Goal: Task Accomplishment & Management: Complete application form

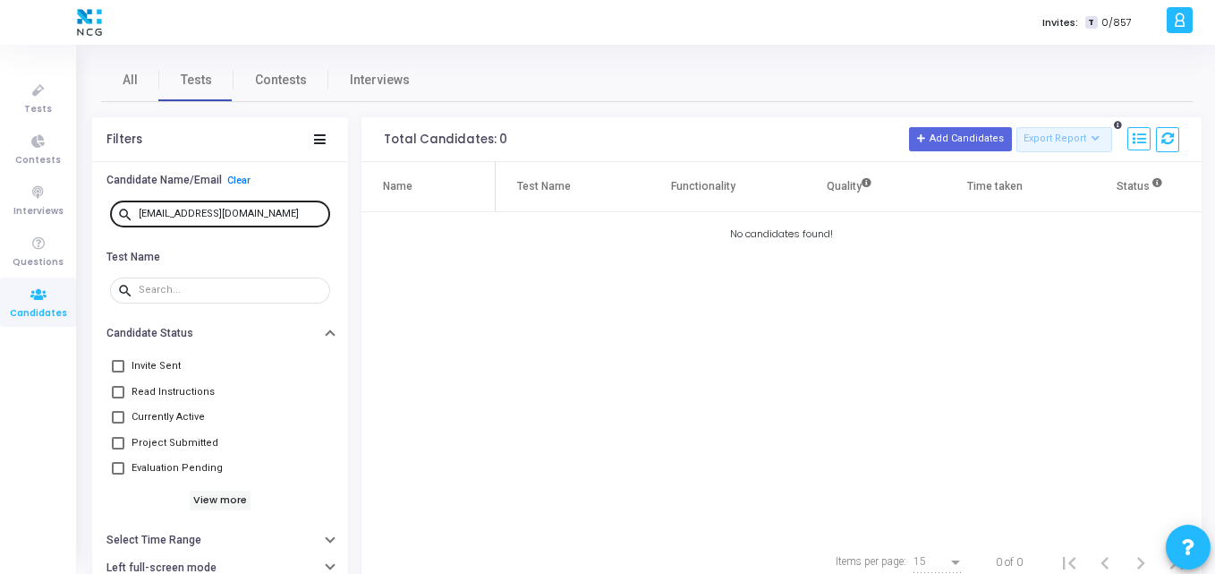
click at [267, 217] on div "[EMAIL_ADDRESS][DOMAIN_NAME]" at bounding box center [231, 213] width 184 height 29
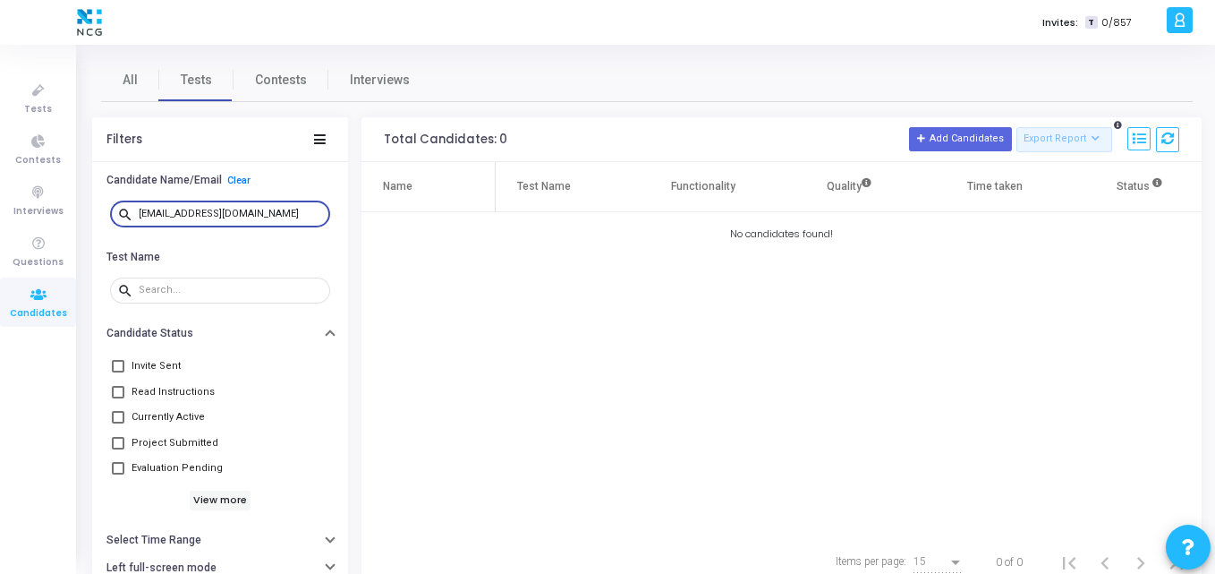
drag, startPoint x: 267, startPoint y: 217, endPoint x: 102, endPoint y: 208, distance: 164.9
click at [102, 208] on div "search [EMAIL_ADDRESS][DOMAIN_NAME]" at bounding box center [220, 214] width 256 height 40
paste input "masalakshay43"
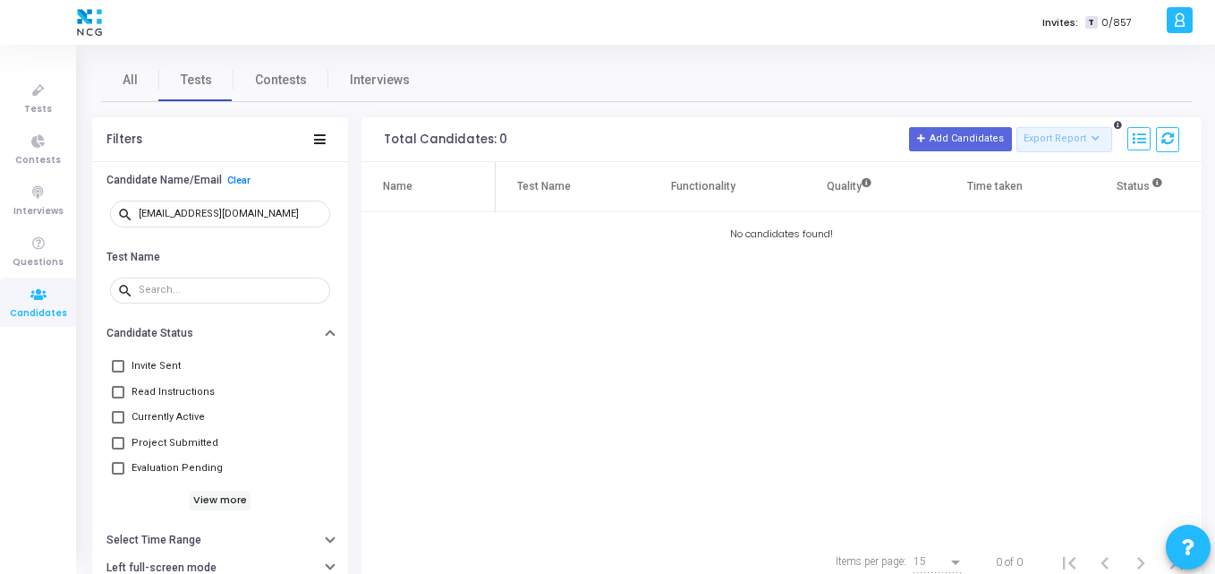
click at [405, 301] on div "Name Test Name Functionality Quality Time taken Status Actions No candidates fo…" at bounding box center [782, 349] width 840 height 375
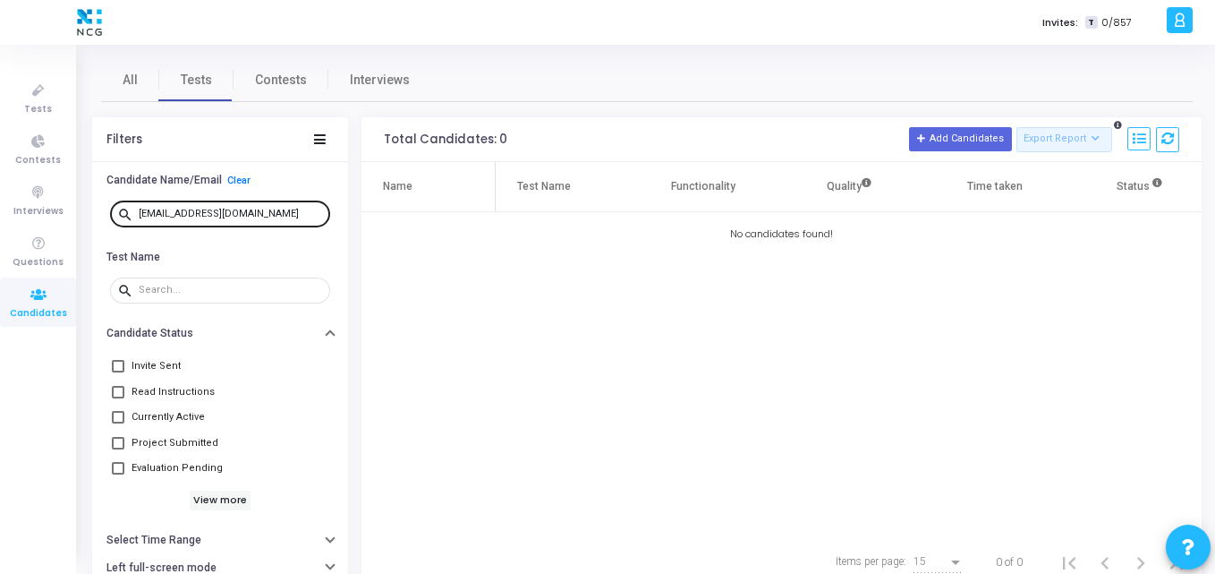
click at [265, 207] on div "[EMAIL_ADDRESS][DOMAIN_NAME]" at bounding box center [231, 213] width 184 height 29
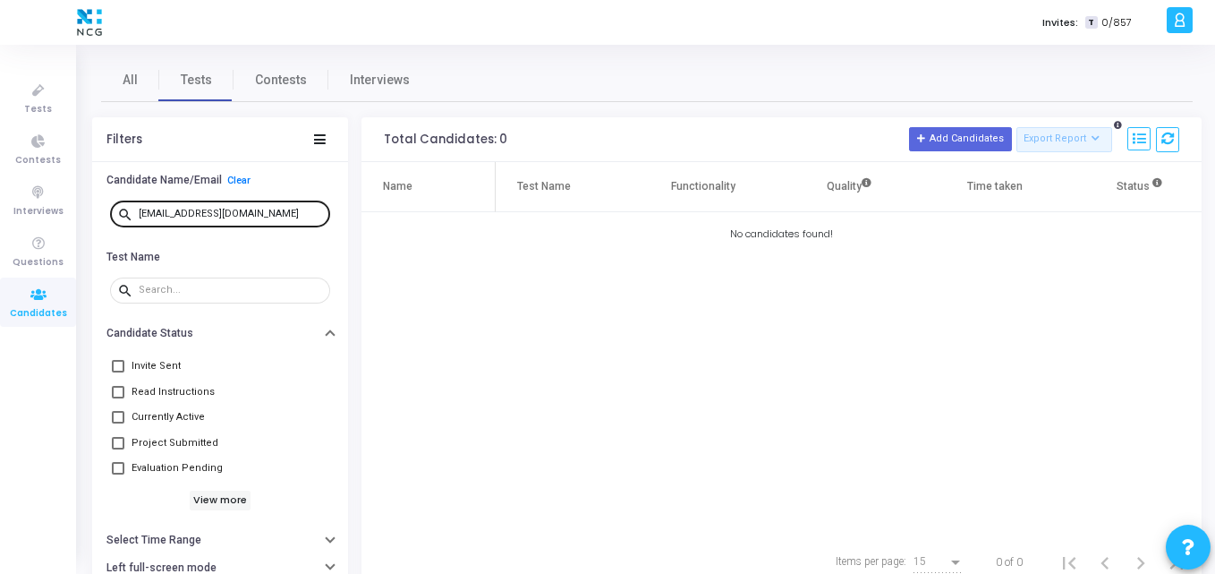
click at [265, 207] on div "[EMAIL_ADDRESS][DOMAIN_NAME]" at bounding box center [231, 213] width 184 height 29
drag, startPoint x: 265, startPoint y: 207, endPoint x: 117, endPoint y: 205, distance: 147.7
click at [117, 205] on div "search [EMAIL_ADDRESS][DOMAIN_NAME]" at bounding box center [220, 213] width 220 height 29
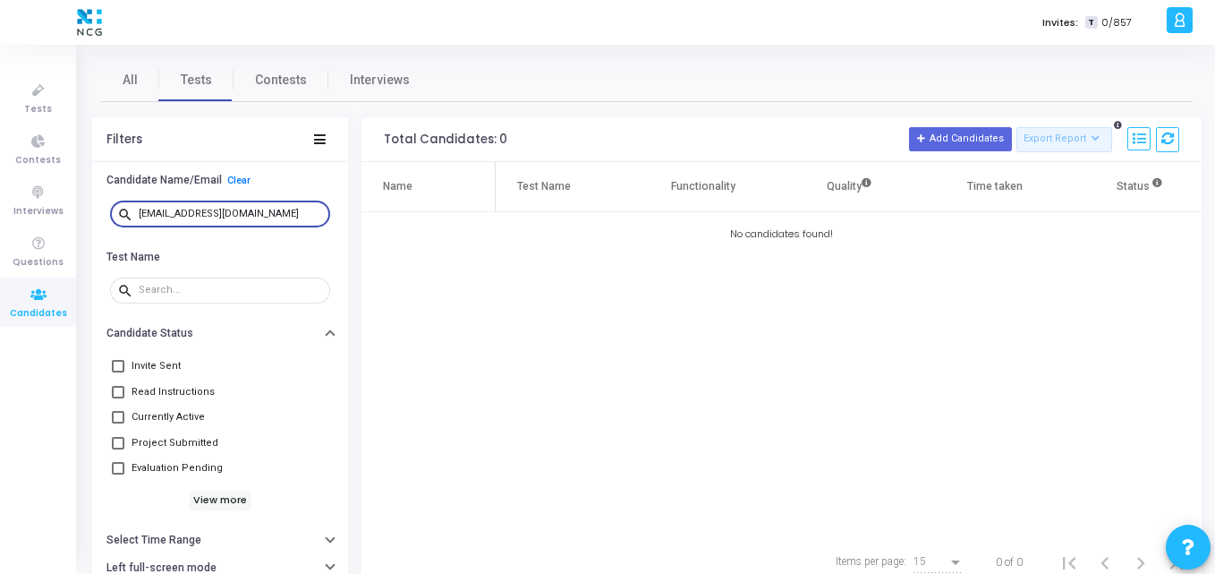
drag, startPoint x: 289, startPoint y: 209, endPoint x: 89, endPoint y: 206, distance: 199.6
click at [89, 206] on div "All Tests Contests Interviews Filters Candidate Name/Email Clear search [EMAIL_…" at bounding box center [647, 322] width 1136 height 529
paste input "nnoj92"
type input "[EMAIL_ADDRESS][DOMAIN_NAME]"
click at [43, 106] on span "Tests" at bounding box center [38, 109] width 28 height 15
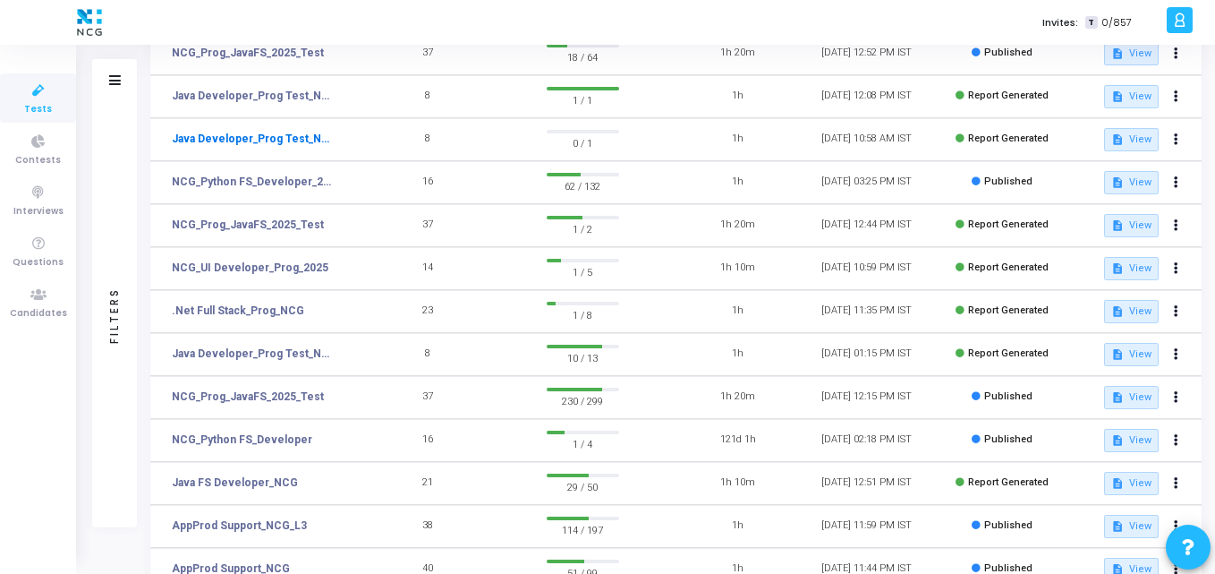
scroll to position [224, 0]
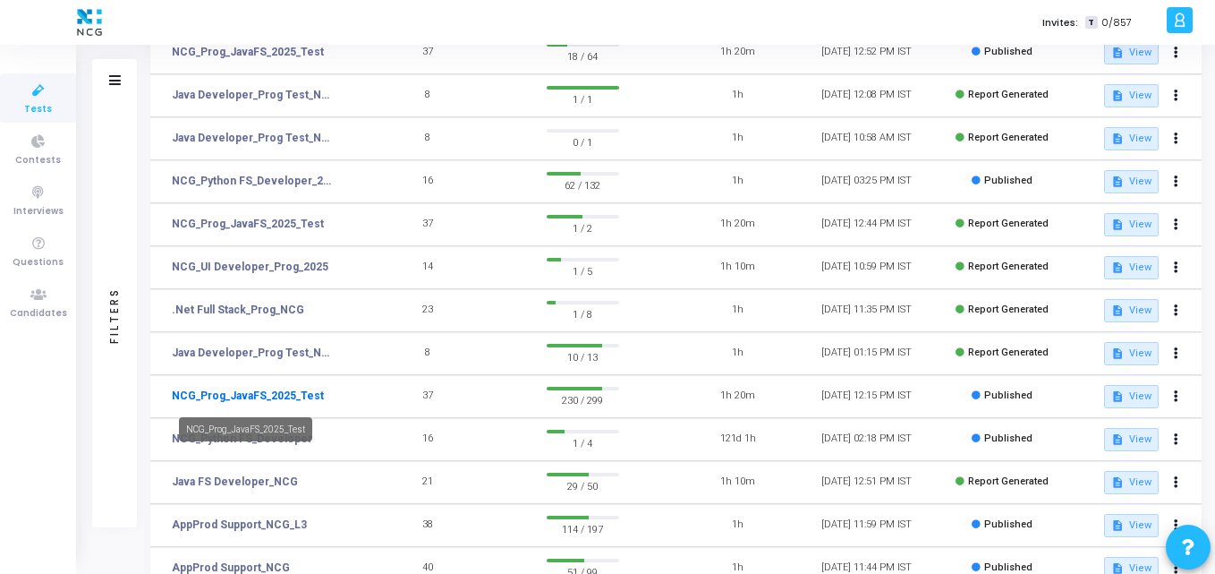
click at [277, 400] on link "NCG_Prog_JavaFS_2025_Test" at bounding box center [248, 395] width 152 height 16
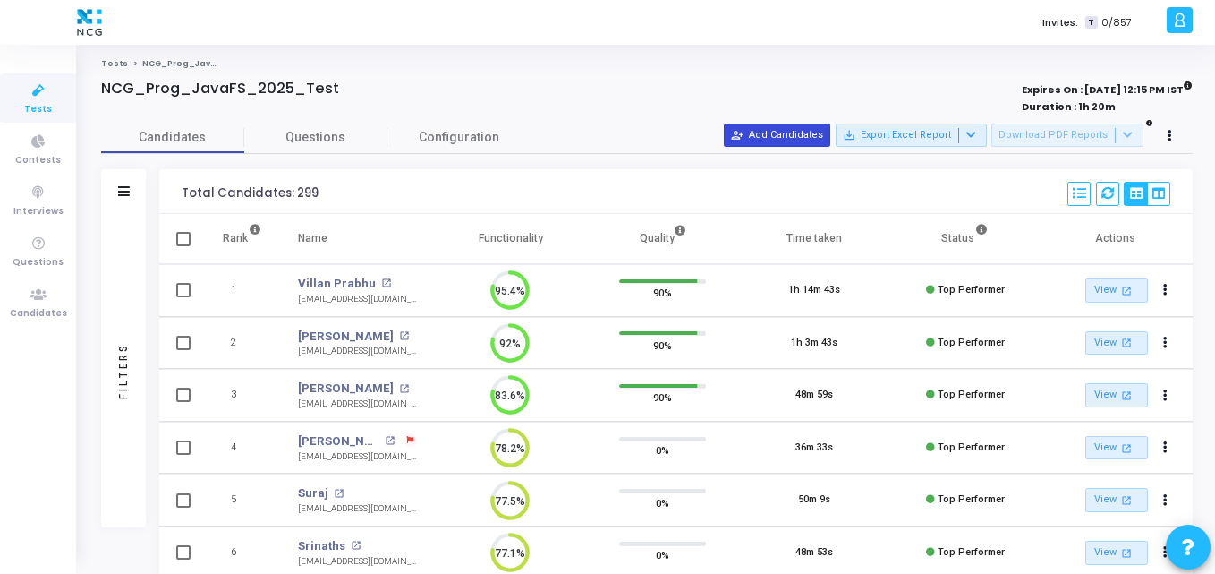
click at [777, 124] on button "person_add_alt Add Candidates" at bounding box center [777, 134] width 106 height 23
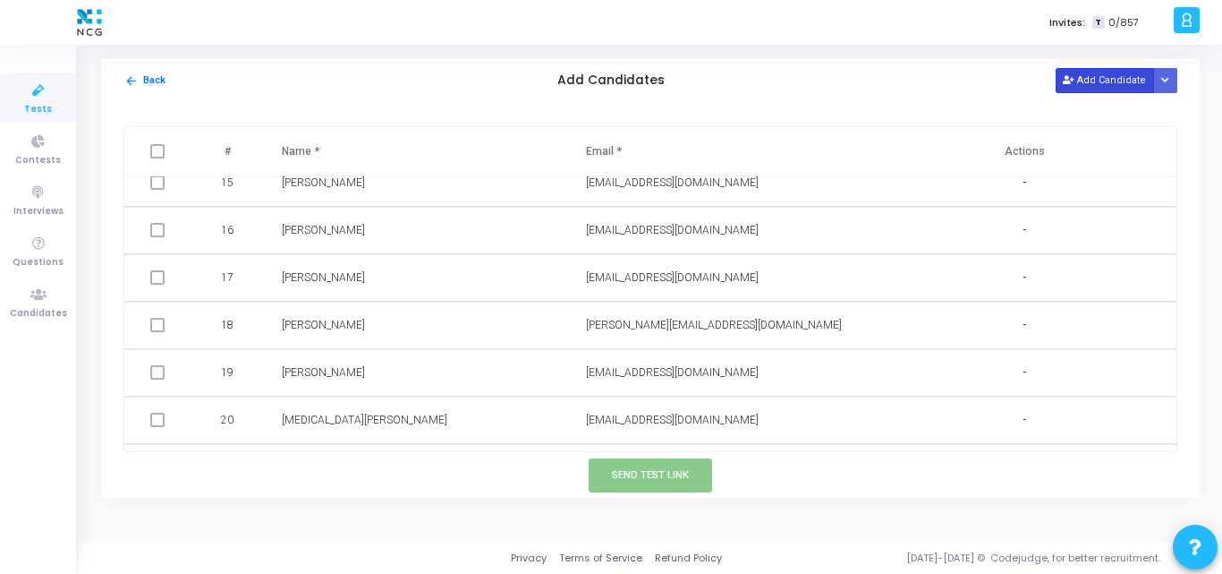
click at [1091, 81] on button "Add Candidate" at bounding box center [1105, 80] width 98 height 24
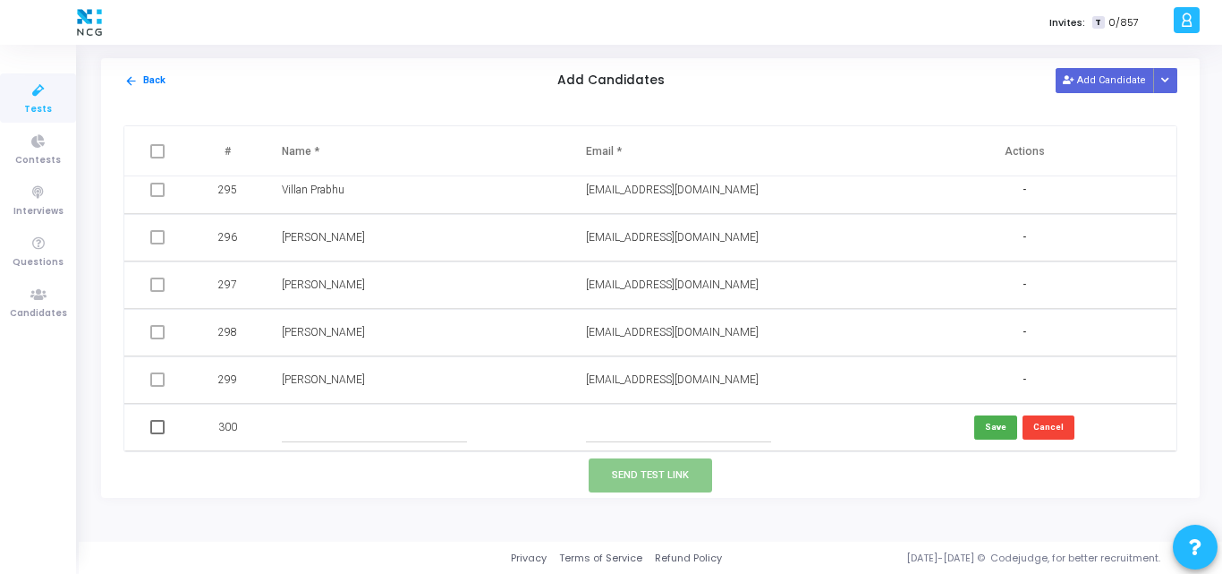
click at [604, 425] on input "text" at bounding box center [678, 428] width 185 height 30
paste input "[EMAIL_ADDRESS][DOMAIN_NAME]"
type input "[EMAIL_ADDRESS][DOMAIN_NAME]"
paste input "[PERSON_NAME]"
click at [344, 430] on input "[PERSON_NAME]" at bounding box center [374, 428] width 185 height 30
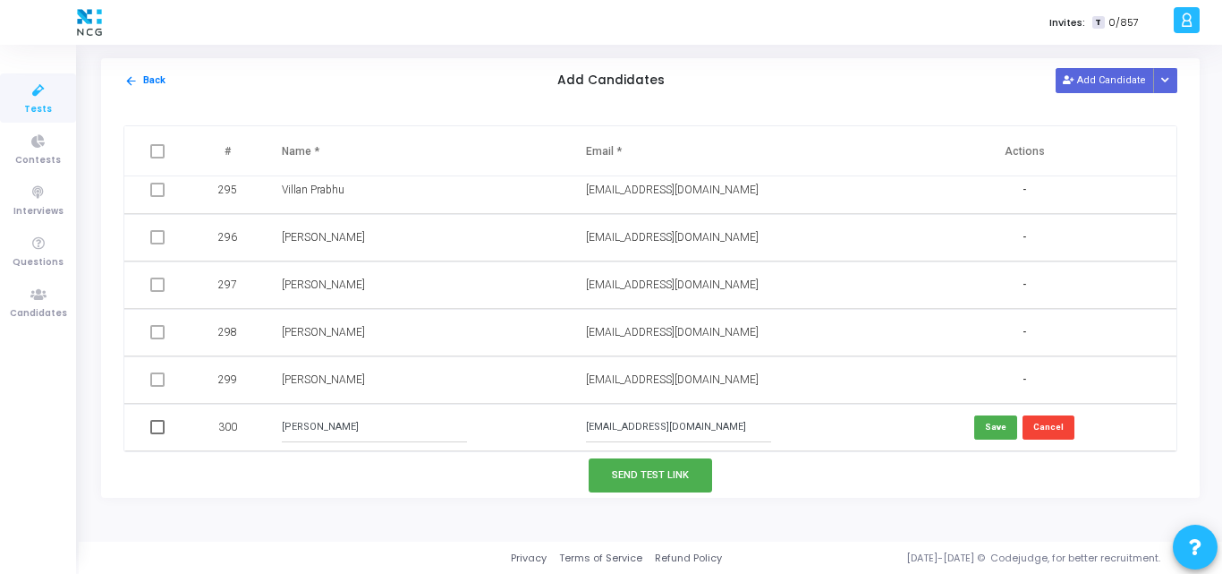
type input "[PERSON_NAME]"
click at [994, 439] on button "Save" at bounding box center [995, 427] width 43 height 24
click at [1086, 89] on button "Add Candidate" at bounding box center [1105, 80] width 98 height 24
click at [609, 429] on input "text" at bounding box center [678, 428] width 185 height 30
paste input "[EMAIL_ADDRESS][DOMAIN_NAME]"
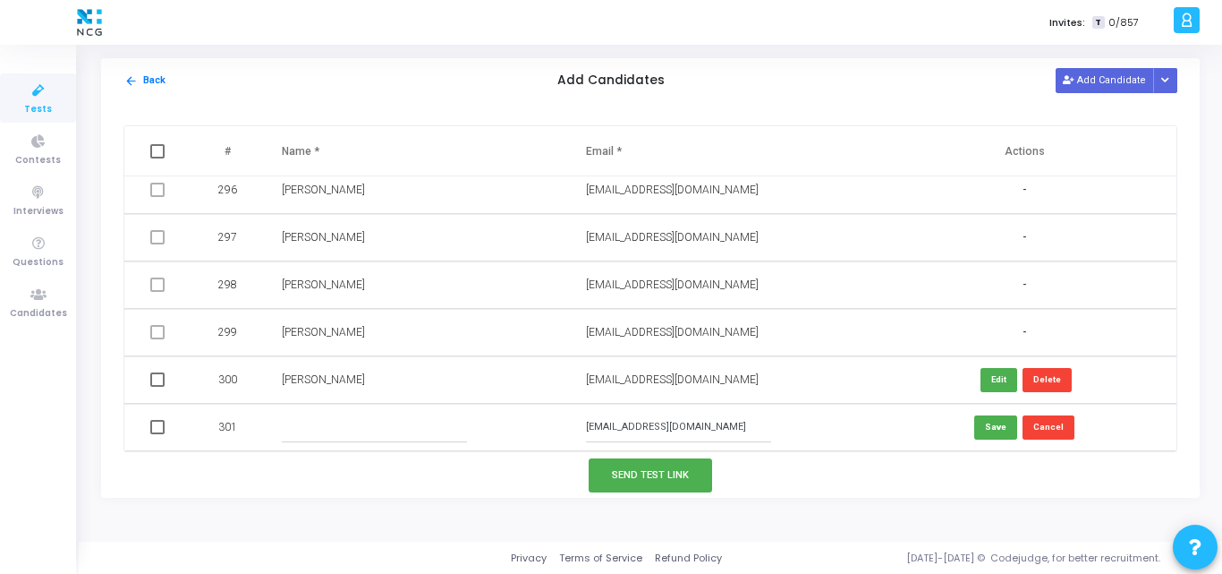
drag, startPoint x: 601, startPoint y: 426, endPoint x: 455, endPoint y: 425, distance: 146.8
click at [455, 425] on tr "301 [EMAIL_ADDRESS][DOMAIN_NAME] Save Cancel" at bounding box center [650, 427] width 1052 height 47
type input "[EMAIL_ADDRESS][DOMAIN_NAME]"
click at [311, 410] on td at bounding box center [416, 427] width 304 height 47
click at [311, 421] on input "text" at bounding box center [374, 428] width 185 height 30
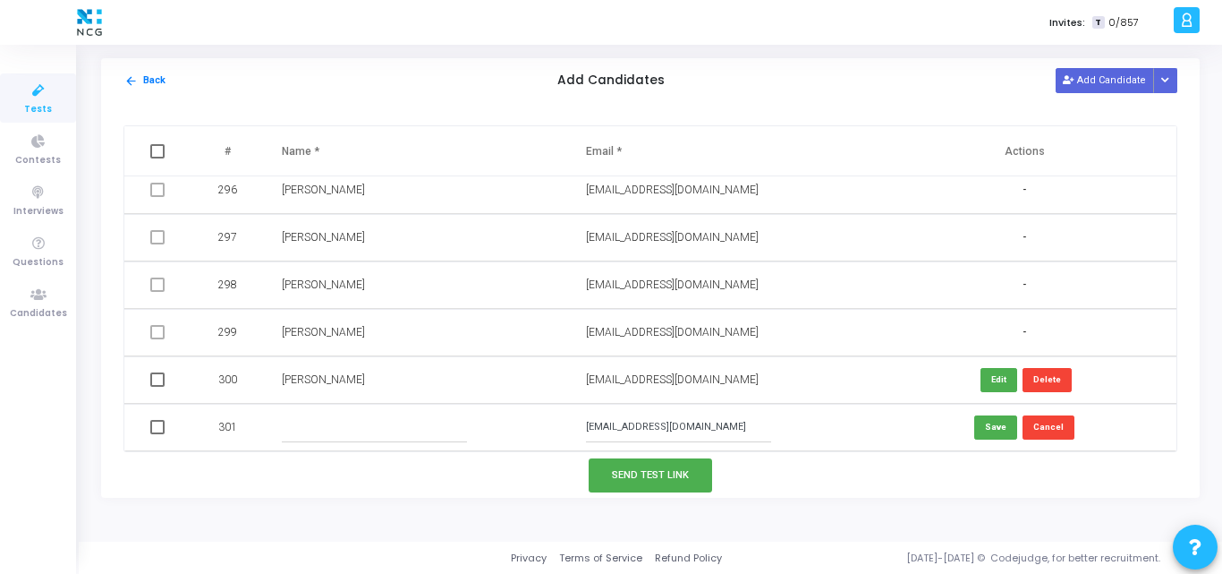
paste input "[PERSON_NAME]"
type input "[PERSON_NAME]"
click at [1001, 422] on button "Save" at bounding box center [995, 427] width 43 height 24
click at [165, 377] on td at bounding box center [159, 379] width 70 height 47
click at [157, 382] on span at bounding box center [157, 379] width 14 height 14
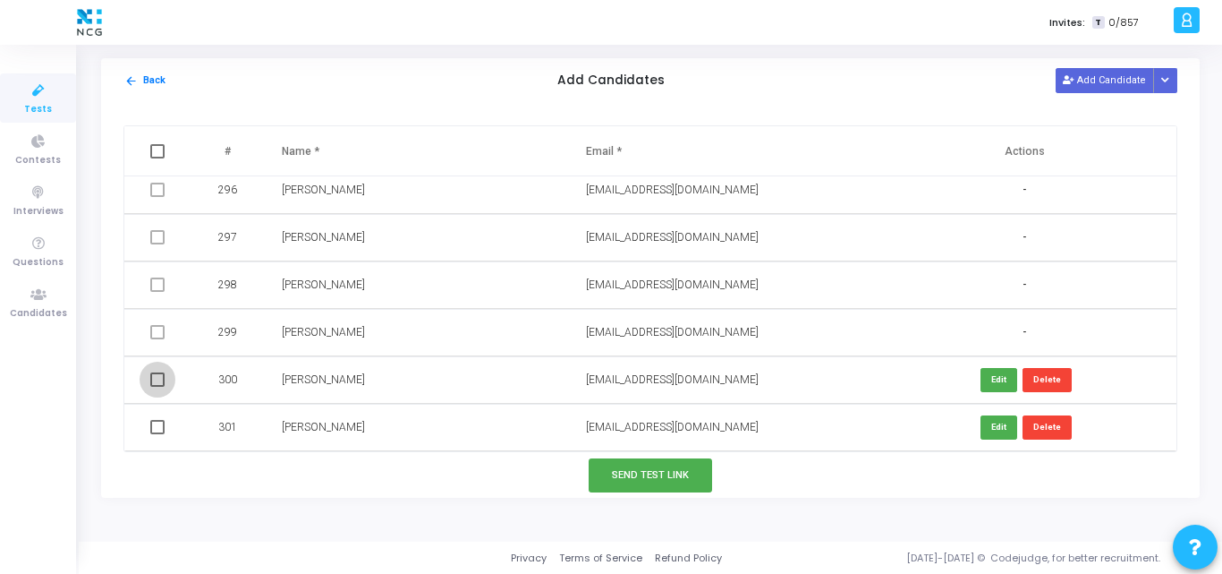
click at [157, 387] on input "checkbox" at bounding box center [157, 387] width 1 height 1
checkbox input "true"
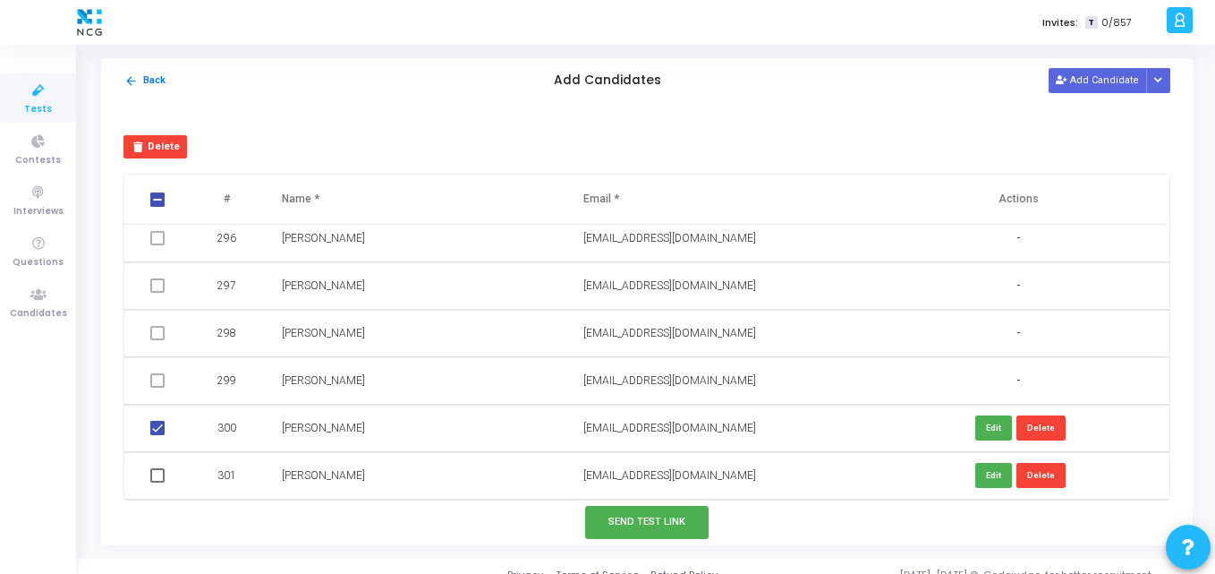
click at [160, 486] on td at bounding box center [159, 475] width 70 height 47
click at [157, 481] on span at bounding box center [157, 475] width 14 height 14
click at [157, 482] on input "checkbox" at bounding box center [157, 482] width 1 height 1
checkbox input "true"
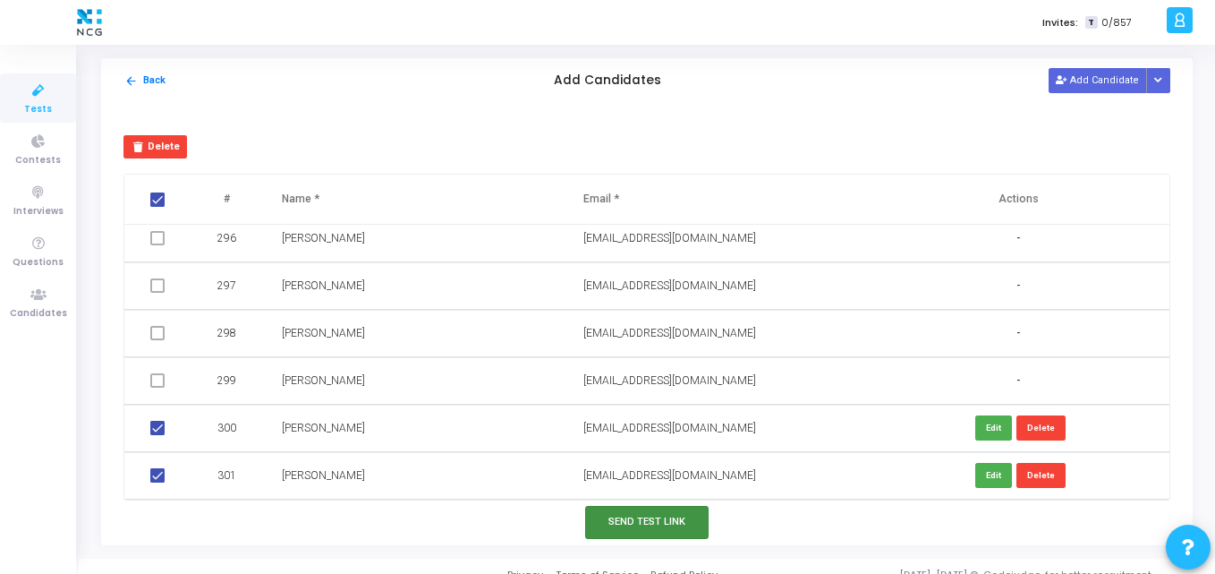
click at [659, 532] on button "Send Test Link" at bounding box center [646, 522] width 123 height 33
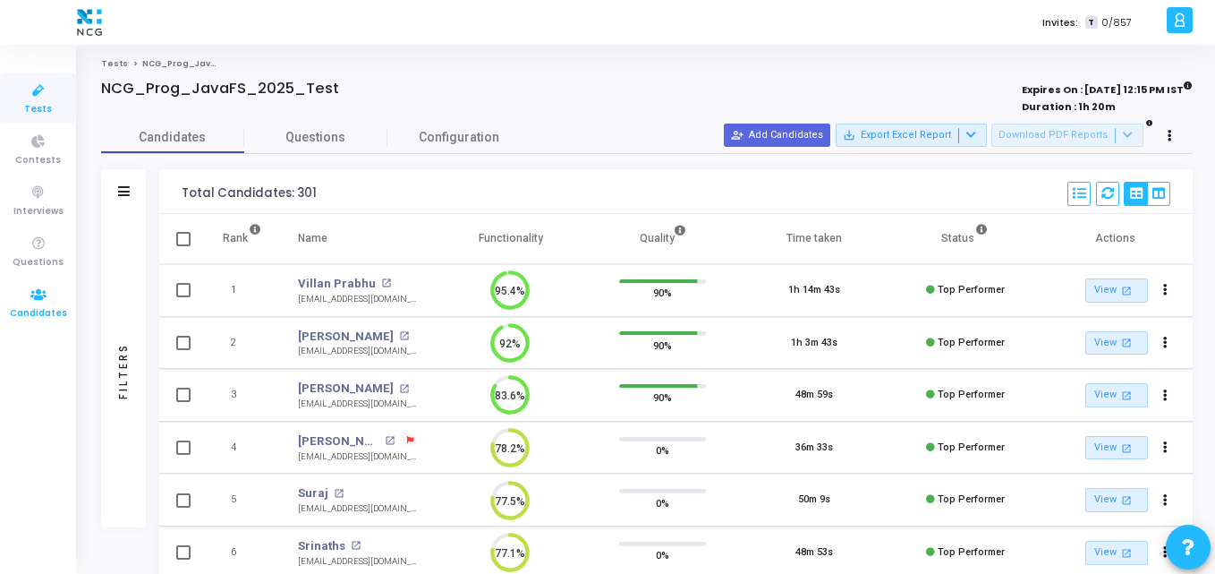
click at [50, 311] on span "Candidates" at bounding box center [38, 313] width 57 height 15
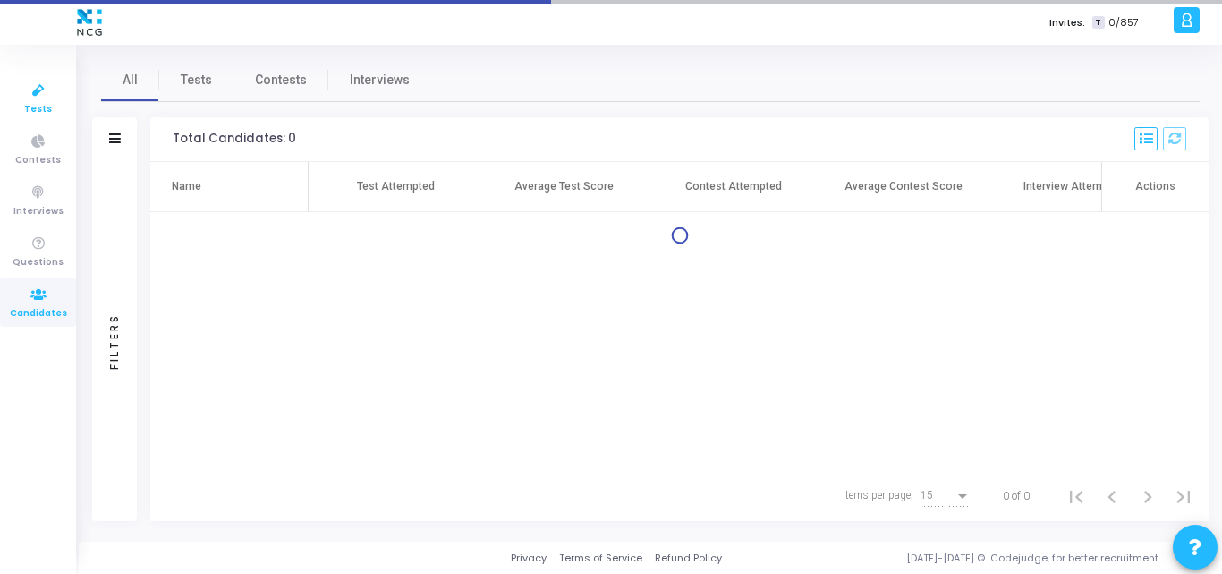
click at [34, 90] on icon at bounding box center [39, 91] width 38 height 22
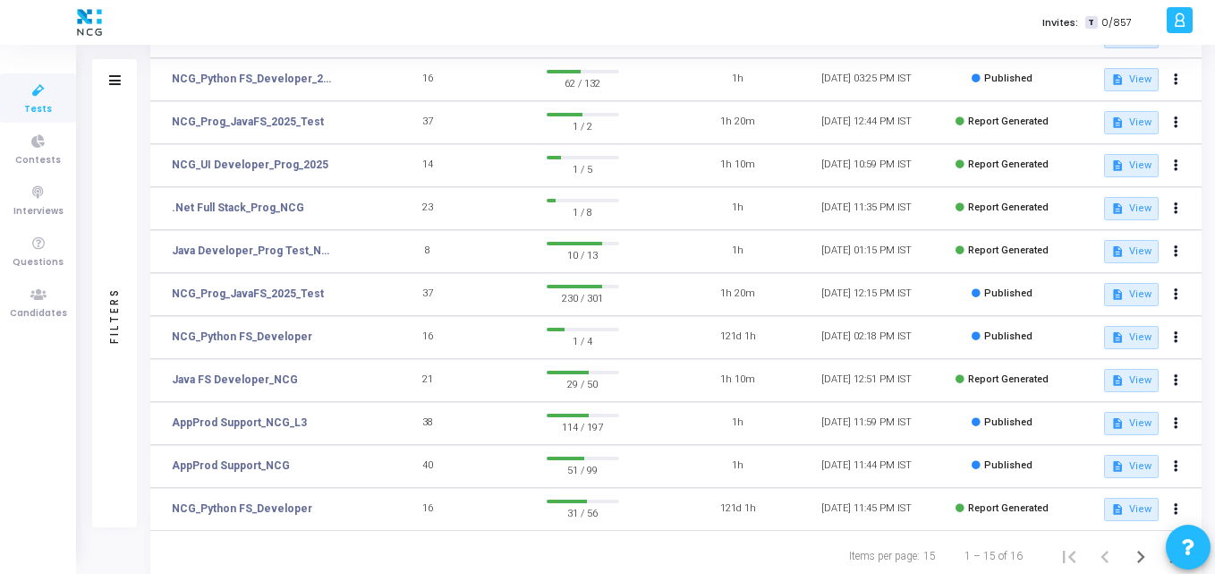
scroll to position [328, 0]
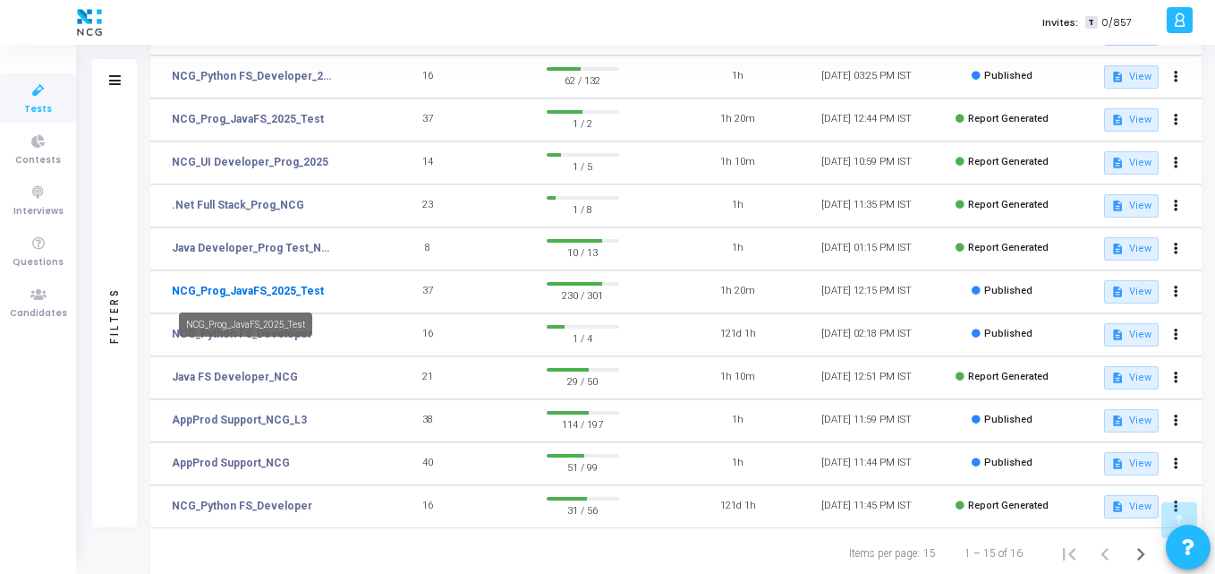
click at [256, 293] on link "NCG_Prog_JavaFS_2025_Test" at bounding box center [248, 291] width 152 height 16
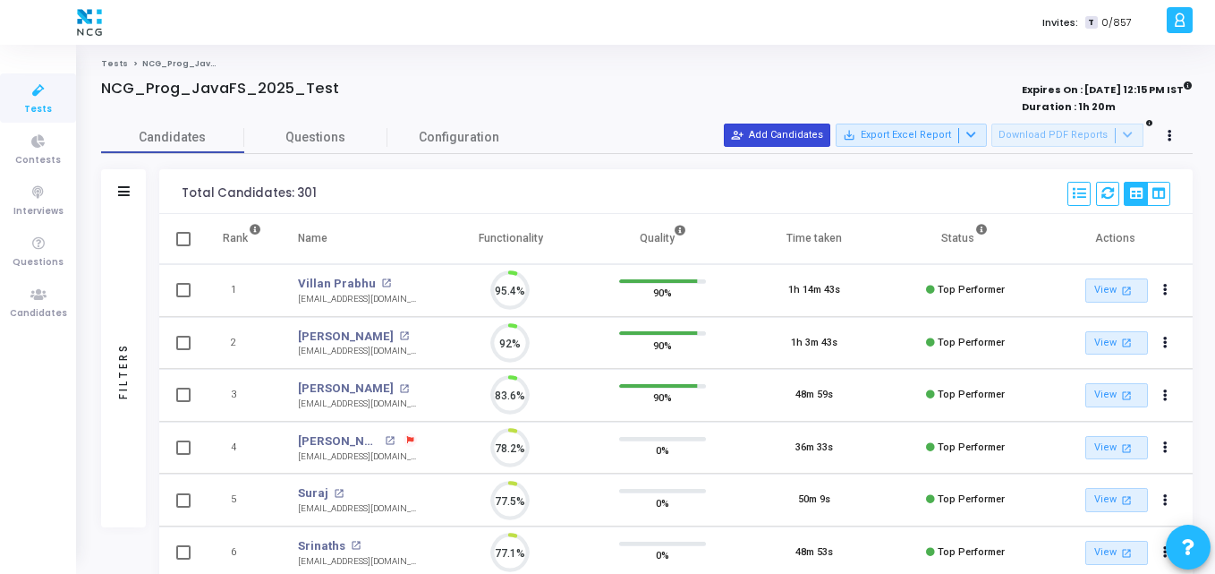
scroll to position [38, 46]
click at [804, 143] on button "person_add_alt Add Candidates" at bounding box center [777, 134] width 106 height 23
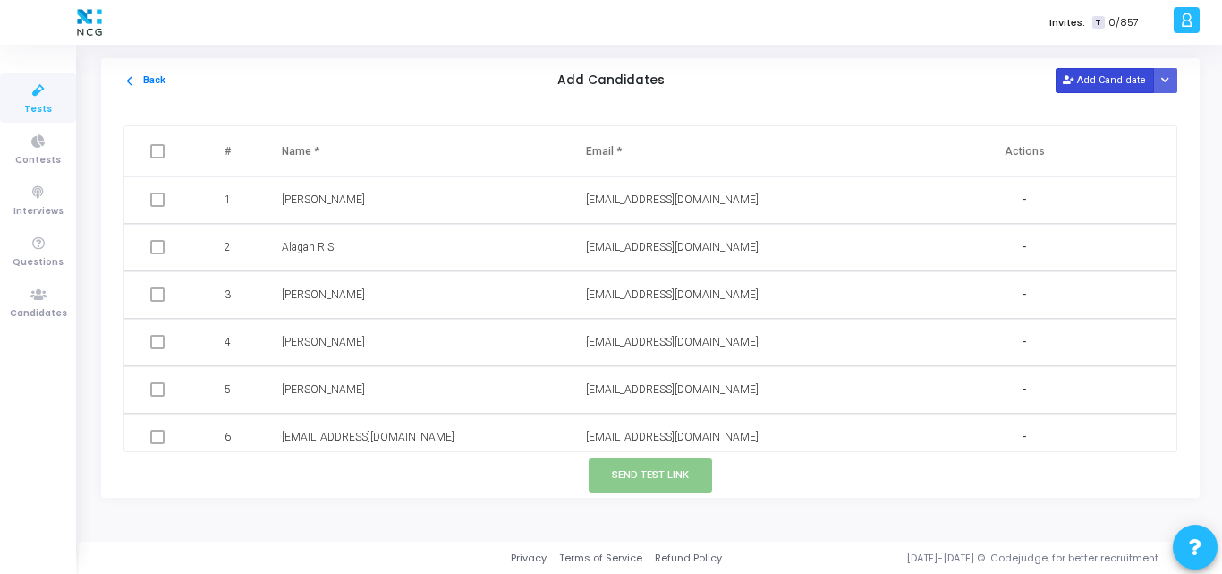
click at [1107, 84] on button "Add Candidate" at bounding box center [1105, 80] width 98 height 24
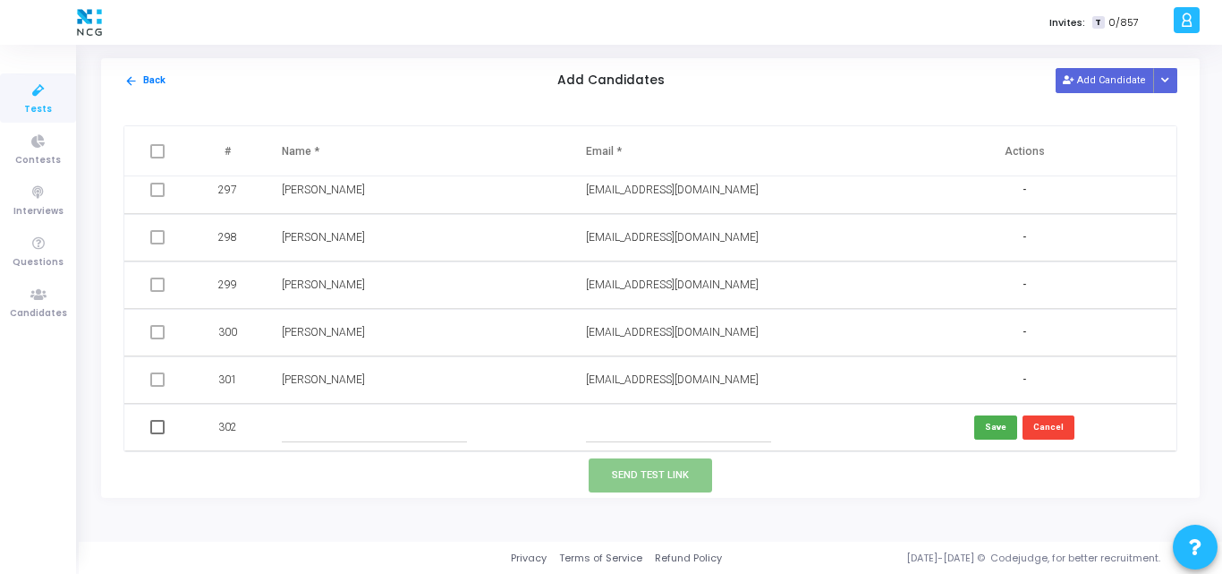
click at [600, 429] on input "text" at bounding box center [678, 428] width 185 height 30
paste input "[EMAIL_ADDRESS][DOMAIN_NAME]"
click at [600, 429] on input "[EMAIL_ADDRESS][DOMAIN_NAME]" at bounding box center [678, 428] width 185 height 30
type input "[EMAIL_ADDRESS][DOMAIN_NAME]"
click at [391, 430] on input "text" at bounding box center [374, 428] width 185 height 30
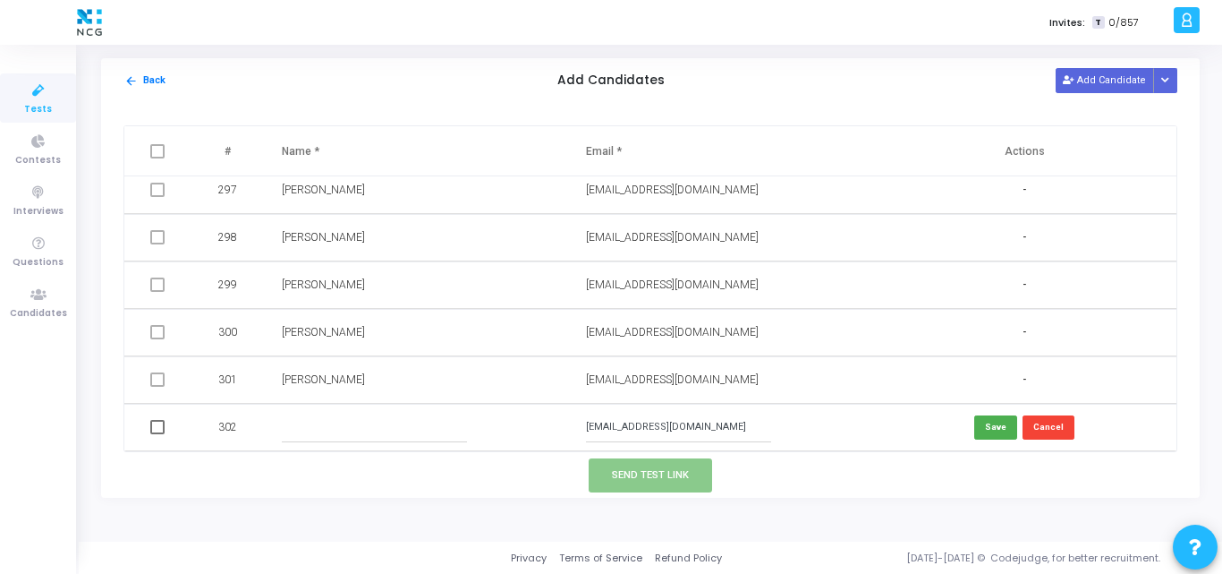
paste input "[PERSON_NAME]"
type input "[PERSON_NAME]"
click at [1000, 427] on button "Save" at bounding box center [995, 427] width 43 height 24
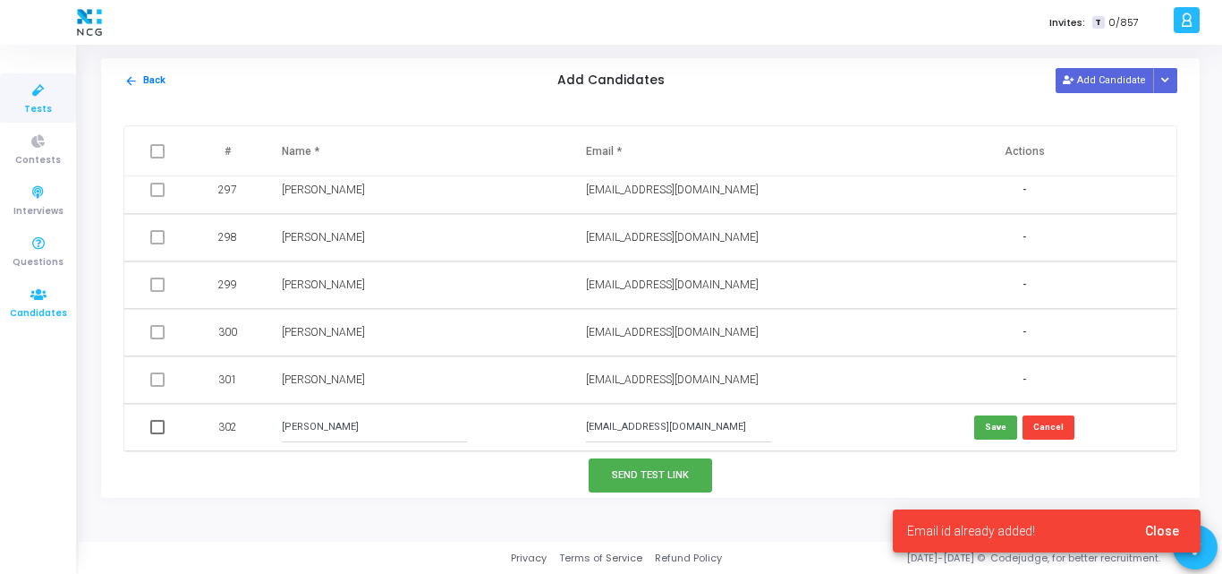
click at [38, 308] on span "Candidates" at bounding box center [38, 313] width 57 height 15
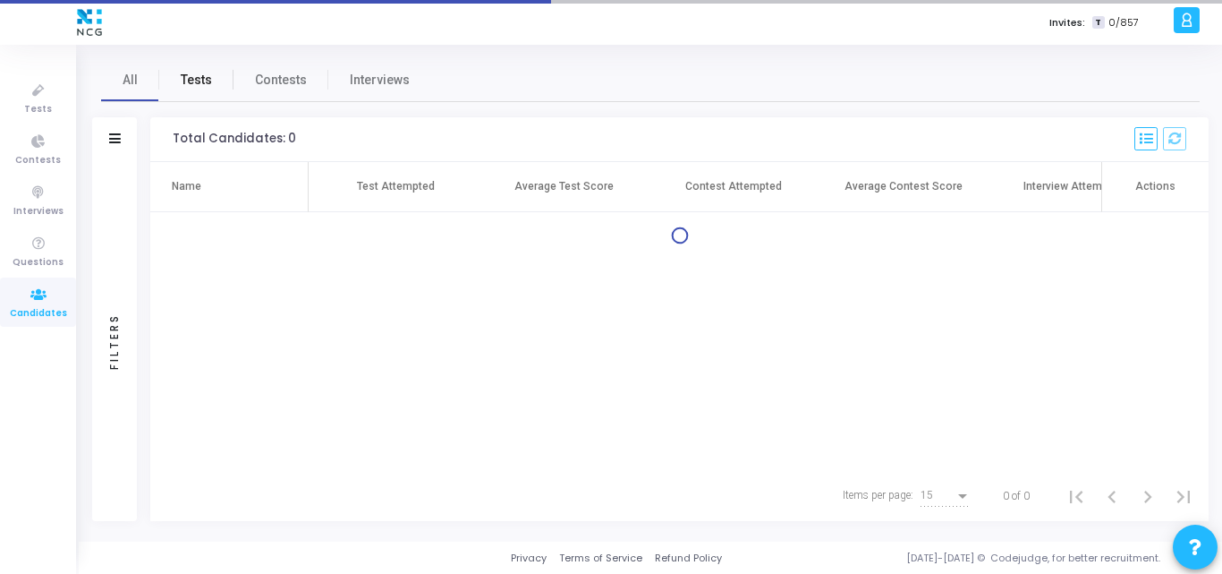
click at [193, 72] on span "Tests" at bounding box center [196, 80] width 31 height 19
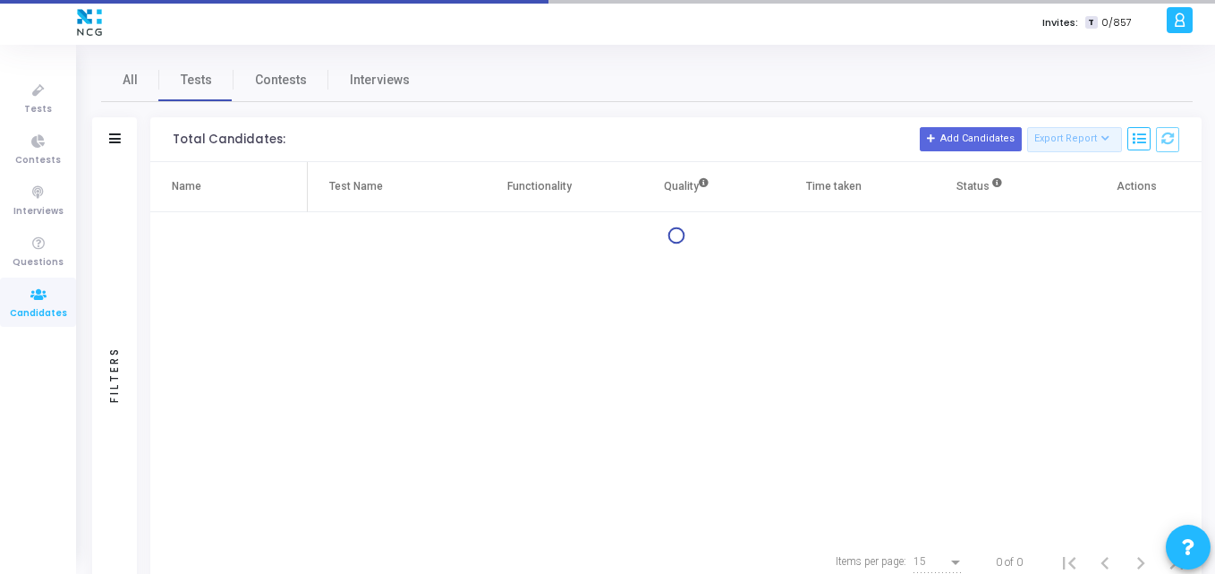
click at [116, 131] on div "Filters" at bounding box center [114, 139] width 45 height 45
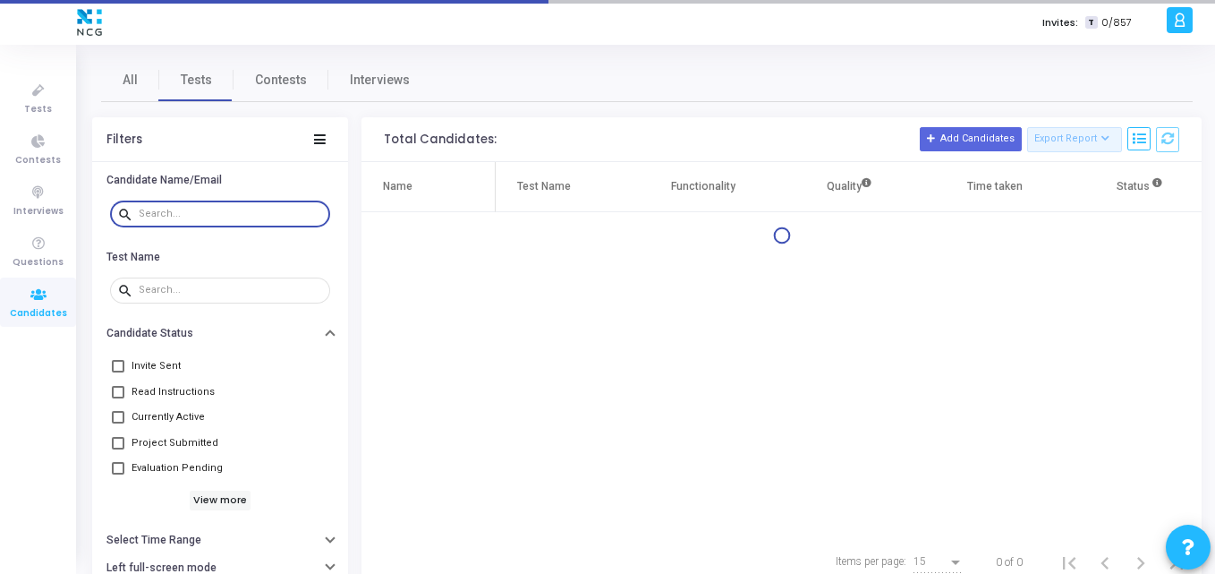
click at [204, 212] on input "text" at bounding box center [231, 213] width 184 height 11
paste input "[PERSON_NAME]"
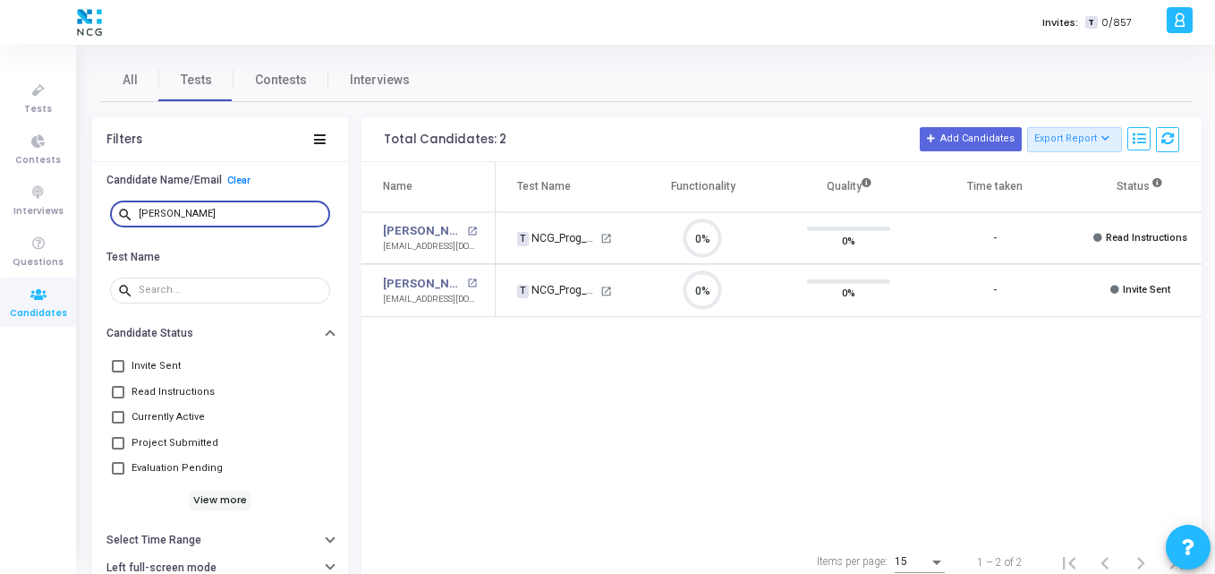
type input "[PERSON_NAME]"
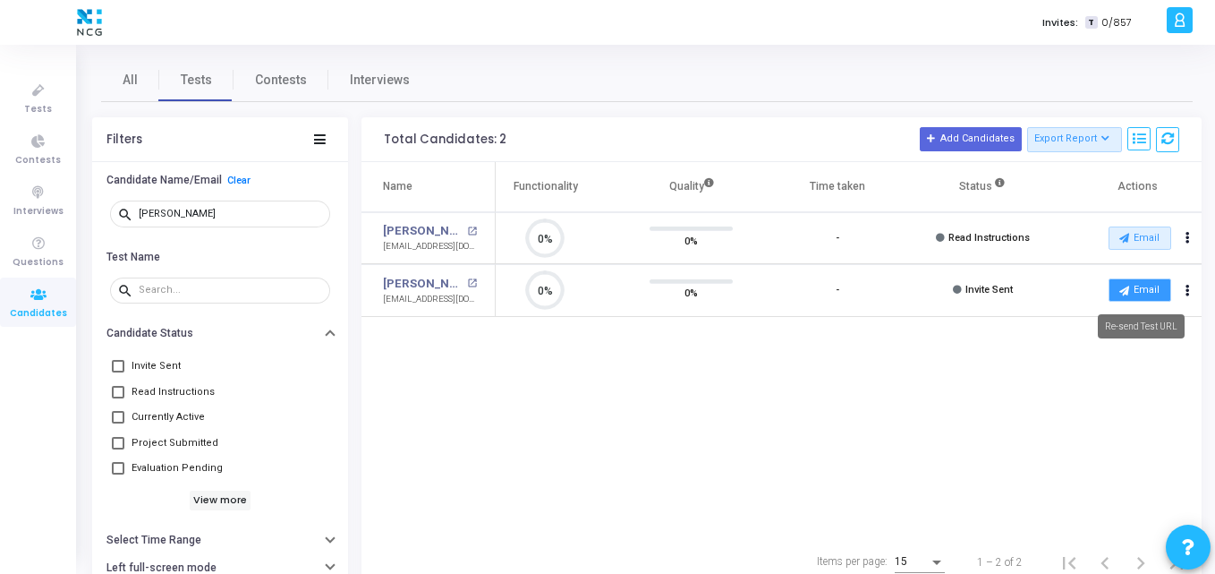
click at [1133, 285] on button "Email" at bounding box center [1140, 289] width 63 height 23
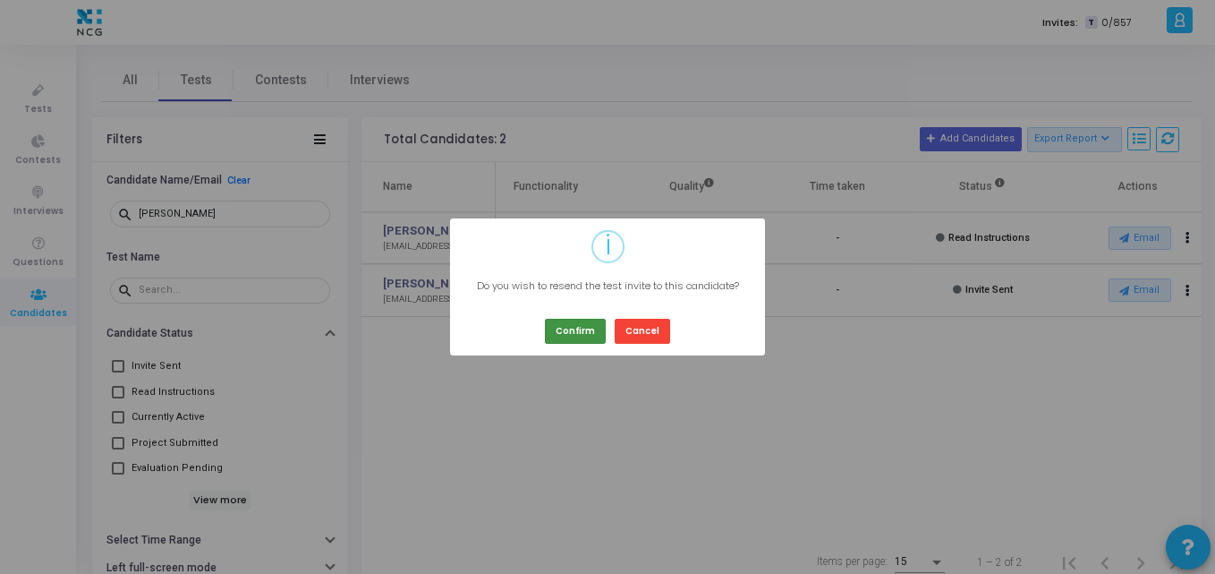
click at [602, 325] on button "Confirm" at bounding box center [575, 331] width 61 height 24
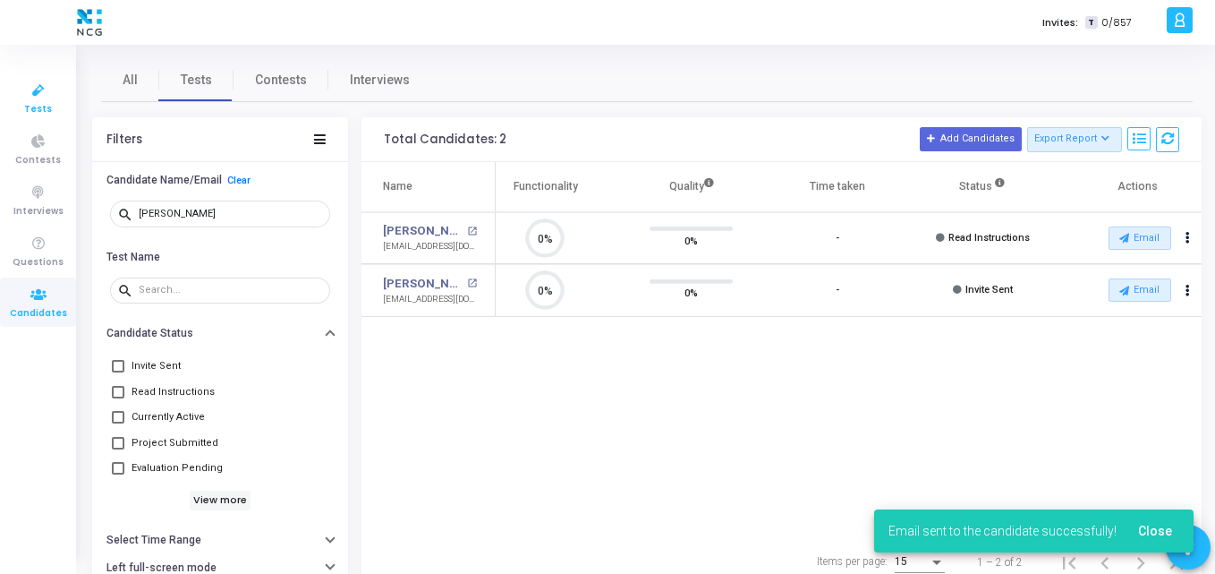
click at [30, 95] on icon at bounding box center [39, 91] width 38 height 22
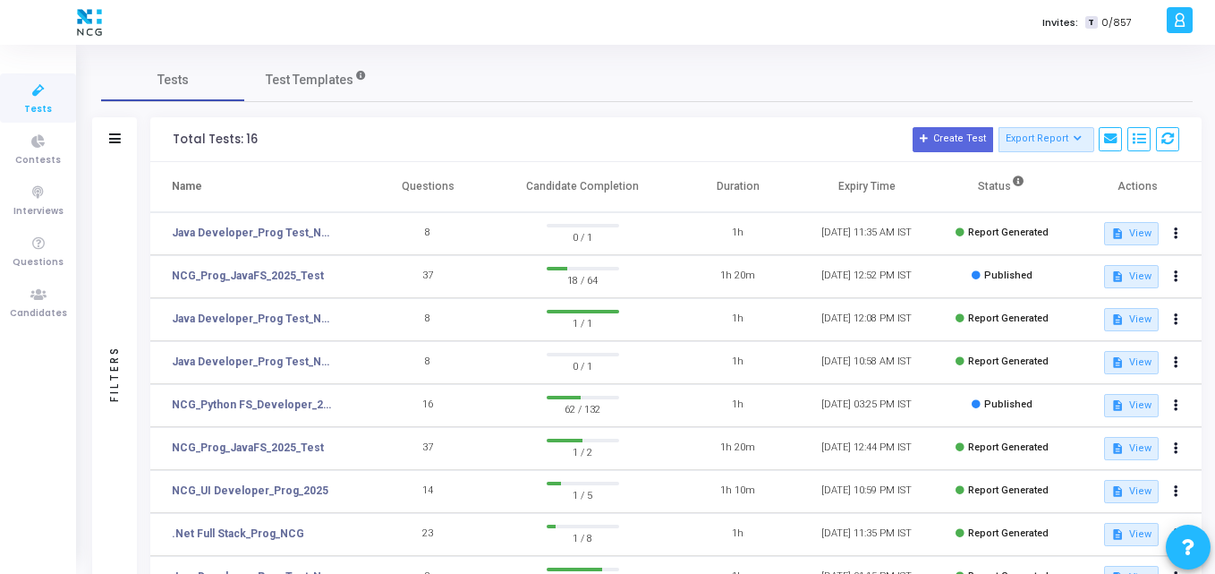
click at [465, 178] on th "Questions" at bounding box center [427, 187] width 129 height 50
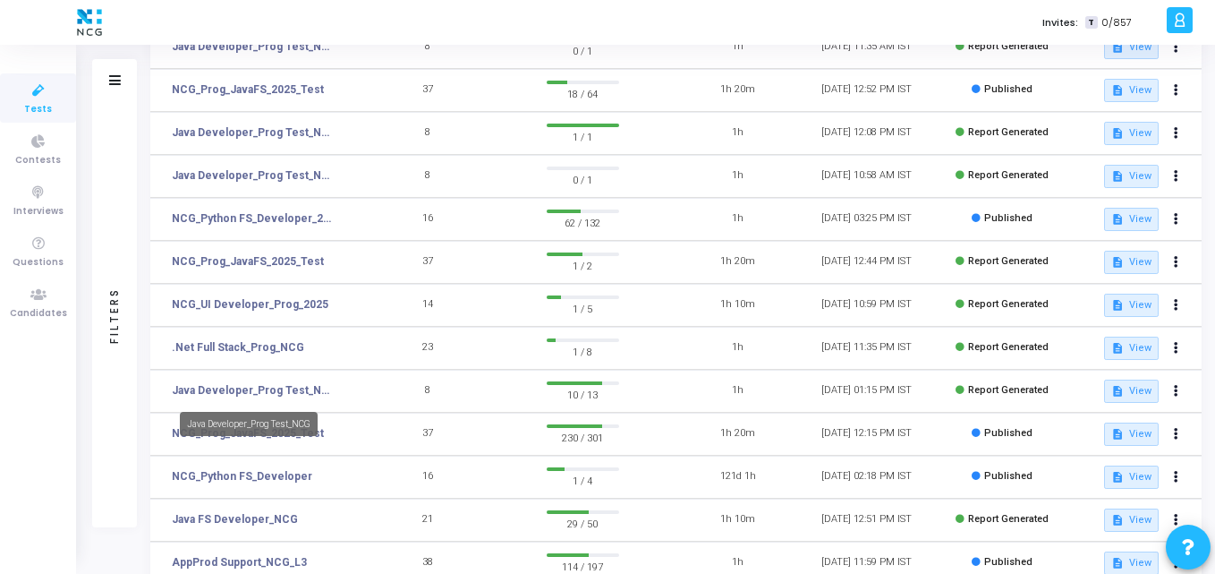
click at [282, 432] on div "Java Developer_Prog Test_NCG" at bounding box center [249, 424] width 138 height 24
click at [303, 432] on div "Java Developer_Prog Test_NCG" at bounding box center [249, 424] width 138 height 24
click at [331, 434] on td "NCG_Prog_JavaFS_2025_Test" at bounding box center [256, 434] width 213 height 43
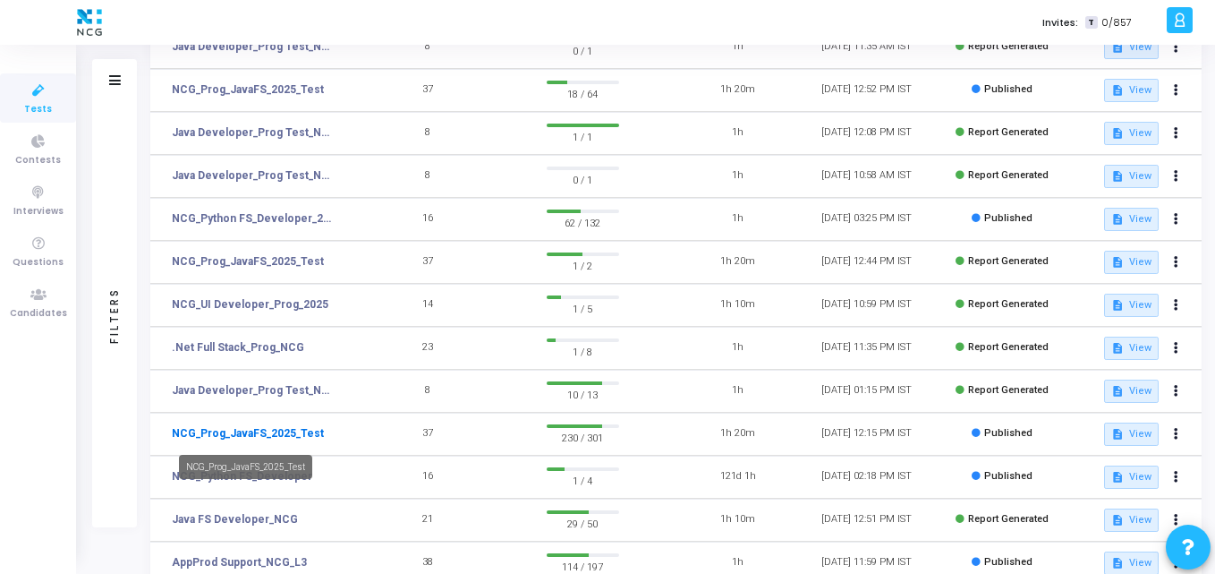
click at [295, 434] on link "NCG_Prog_JavaFS_2025_Test" at bounding box center [248, 433] width 152 height 16
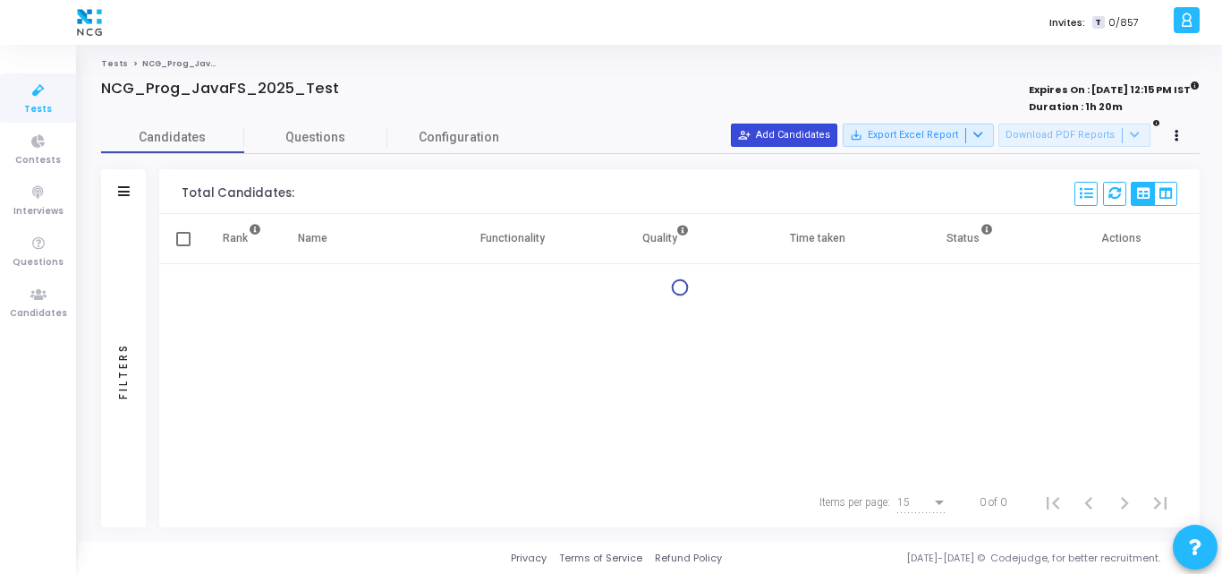
click at [799, 131] on button "person_add_alt Add Candidates" at bounding box center [784, 134] width 106 height 23
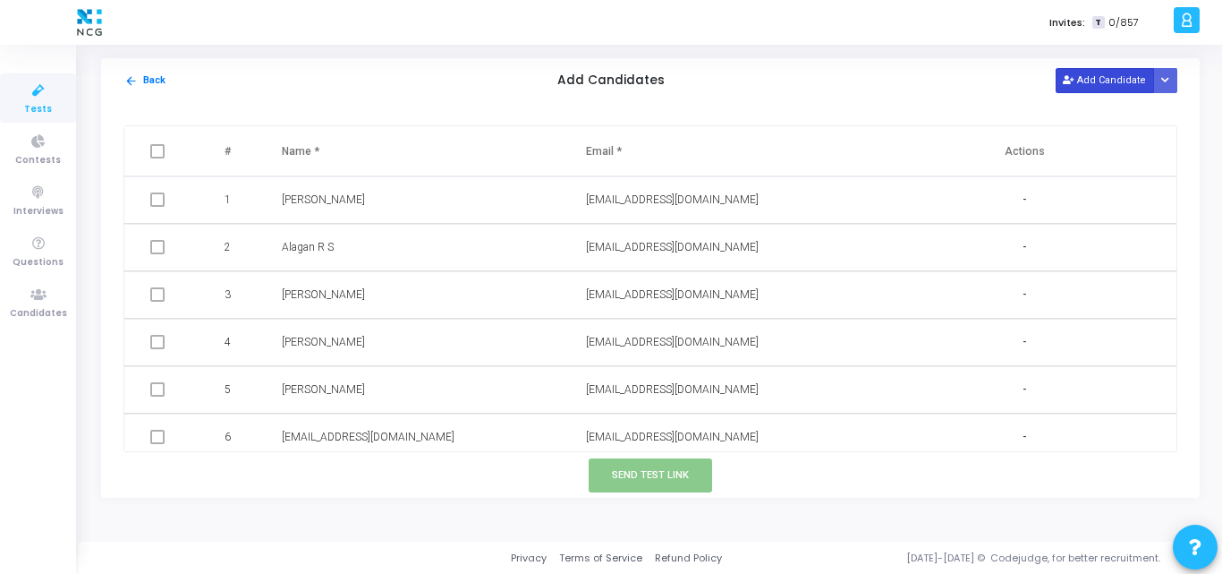
click at [1127, 77] on button "Add Candidate" at bounding box center [1105, 80] width 98 height 24
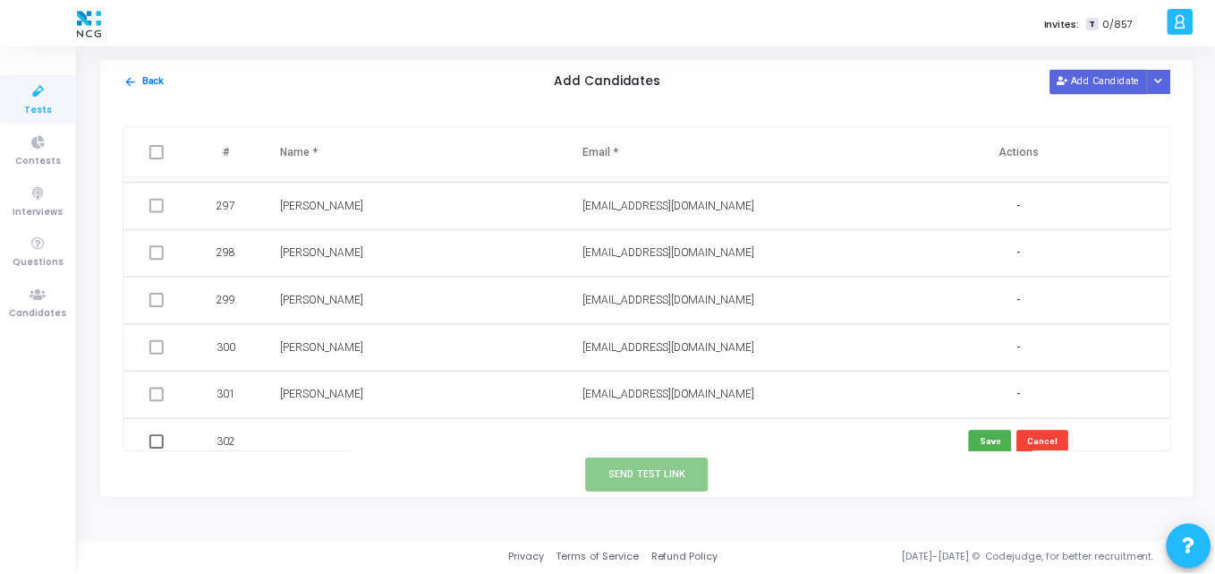
scroll to position [14048, 0]
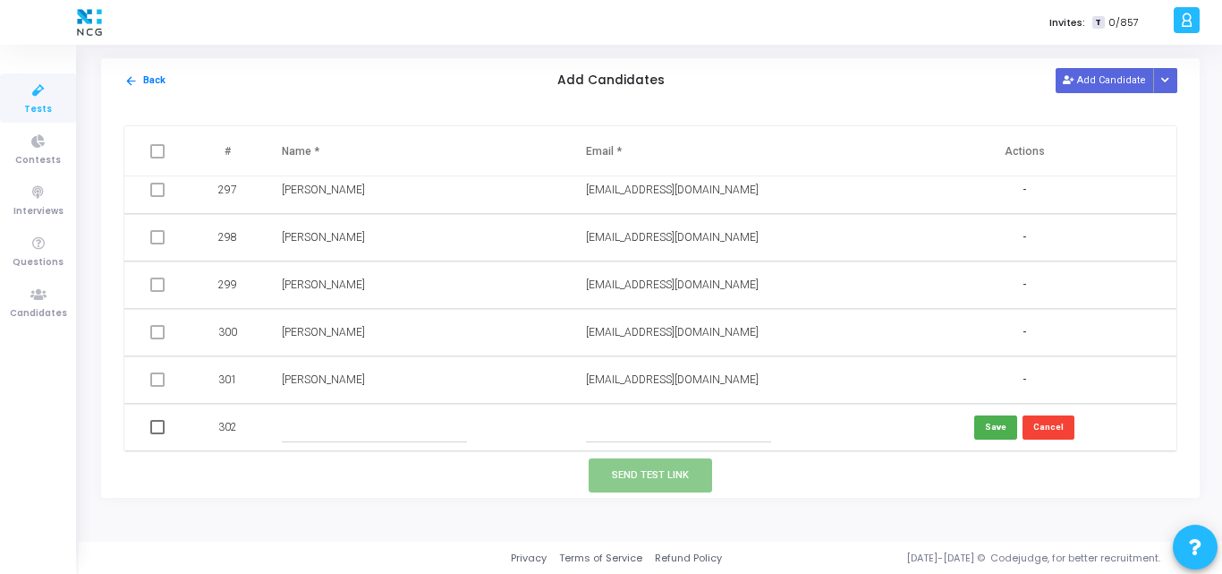
click at [610, 419] on input "text" at bounding box center [678, 428] width 185 height 30
paste input ""[EMAIL_ADDRESS][DOMAIN_NAME] ""
type input "[EMAIL_ADDRESS][DOMAIN_NAME]"
click at [356, 421] on input "text" at bounding box center [374, 428] width 185 height 30
paste input "[PERSON_NAME]"
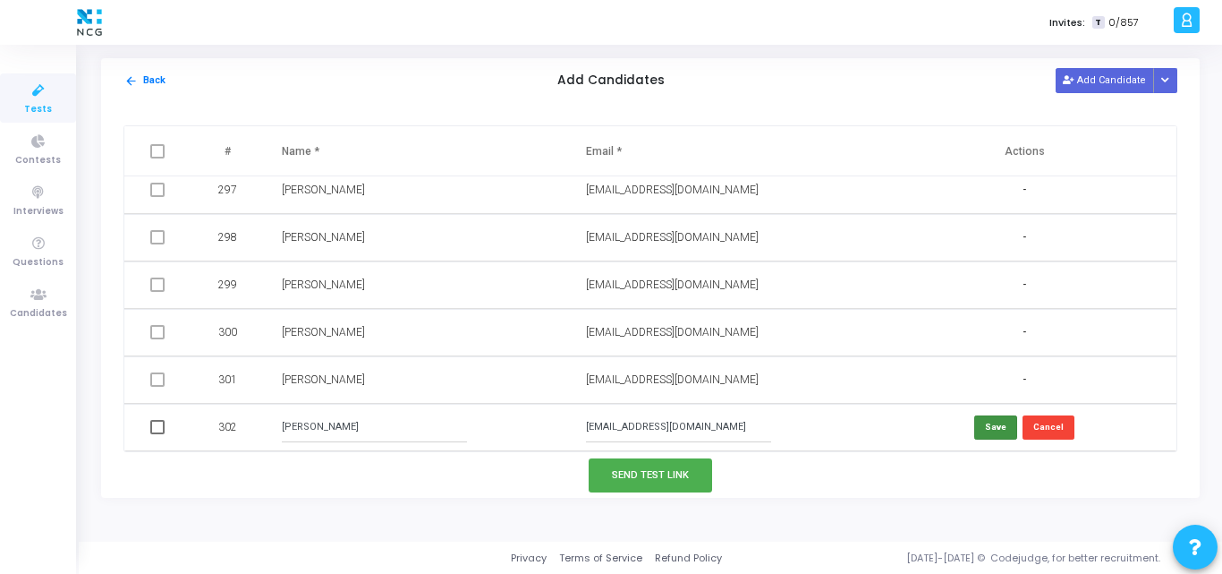
type input "[PERSON_NAME]"
click at [1001, 425] on button "Save" at bounding box center [995, 427] width 43 height 24
click at [155, 418] on td at bounding box center [159, 427] width 70 height 47
click at [163, 431] on span at bounding box center [157, 427] width 14 height 14
click at [157, 434] on input "checkbox" at bounding box center [157, 434] width 1 height 1
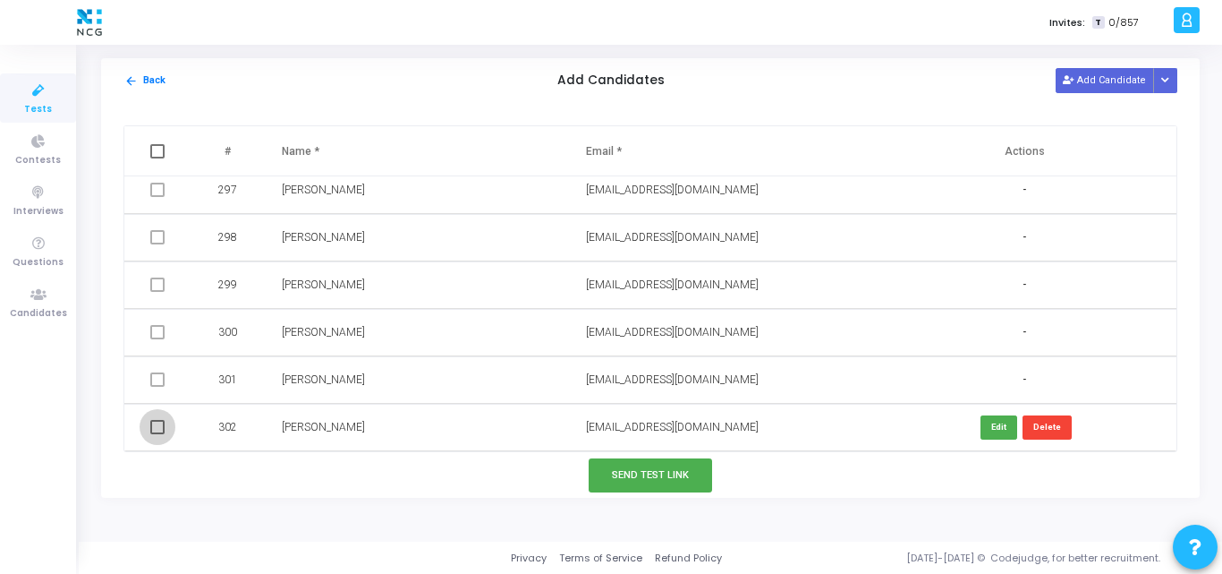
checkbox input "true"
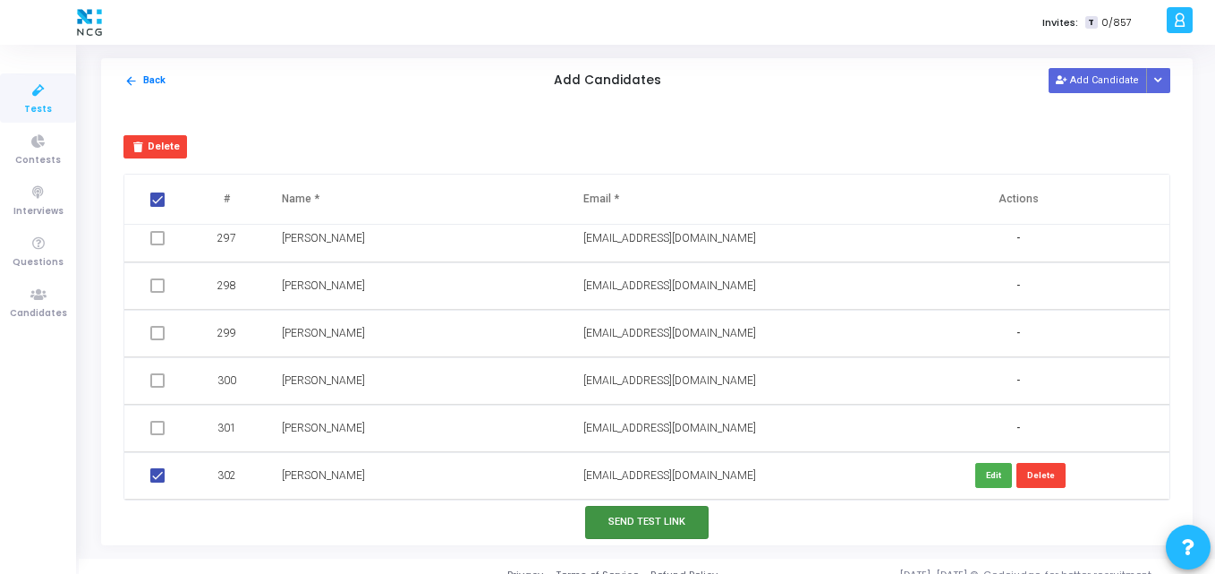
click at [640, 507] on button "Send Test Link" at bounding box center [646, 522] width 123 height 33
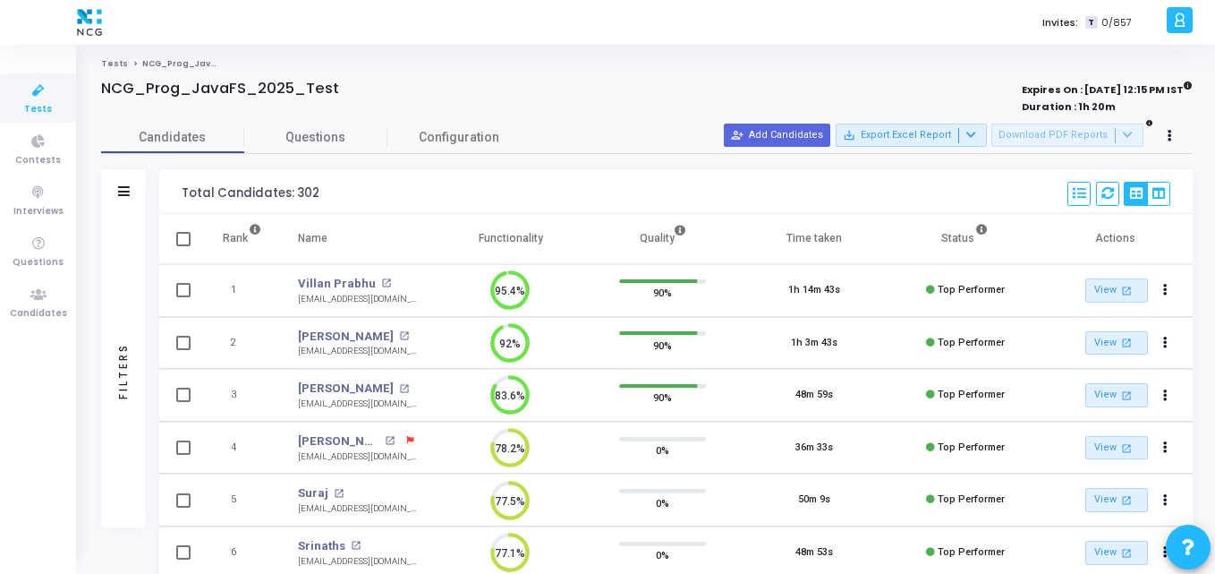
scroll to position [8, 8]
click at [22, 307] on span "Candidates" at bounding box center [38, 313] width 57 height 15
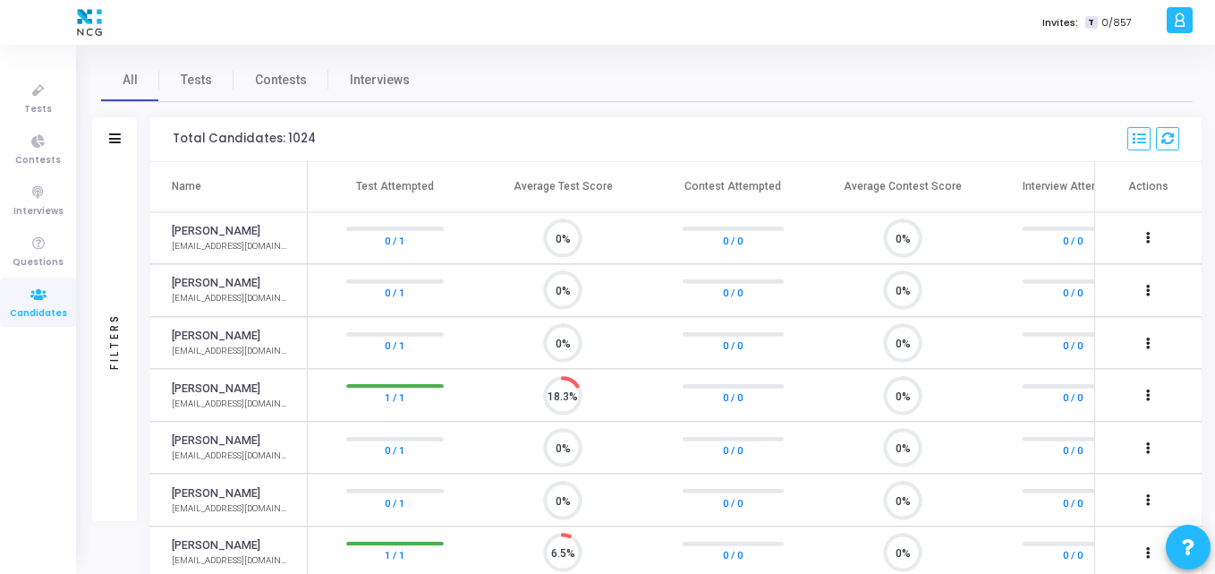
scroll to position [38, 46]
click at [200, 93] on link "Tests" at bounding box center [196, 79] width 74 height 43
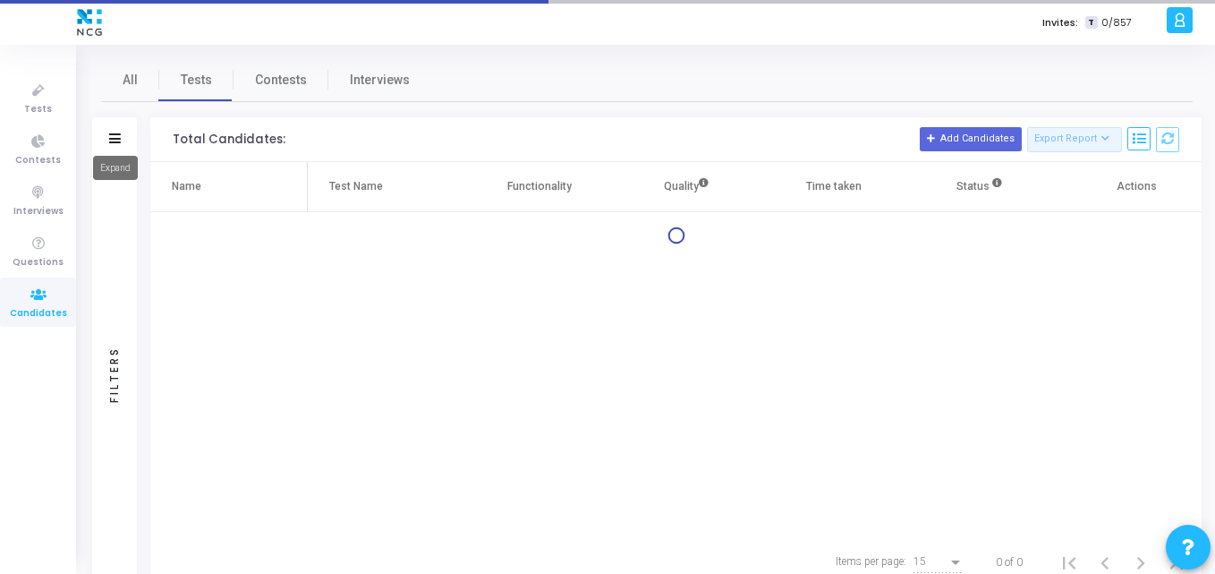
click at [119, 142] on icon at bounding box center [115, 138] width 12 height 10
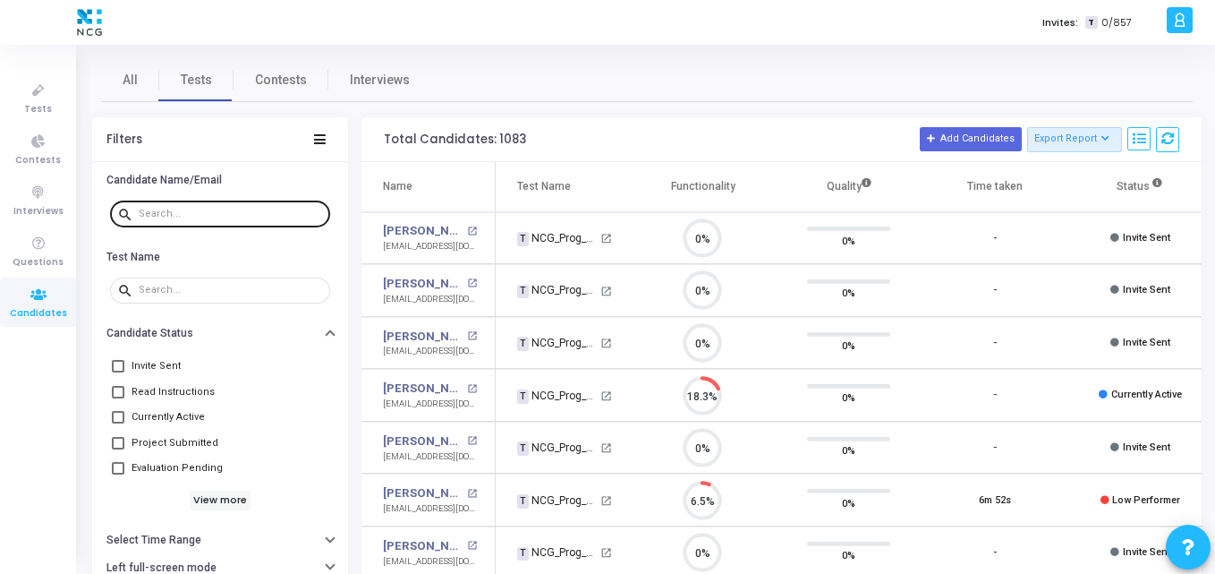
click at [177, 204] on div at bounding box center [231, 213] width 184 height 29
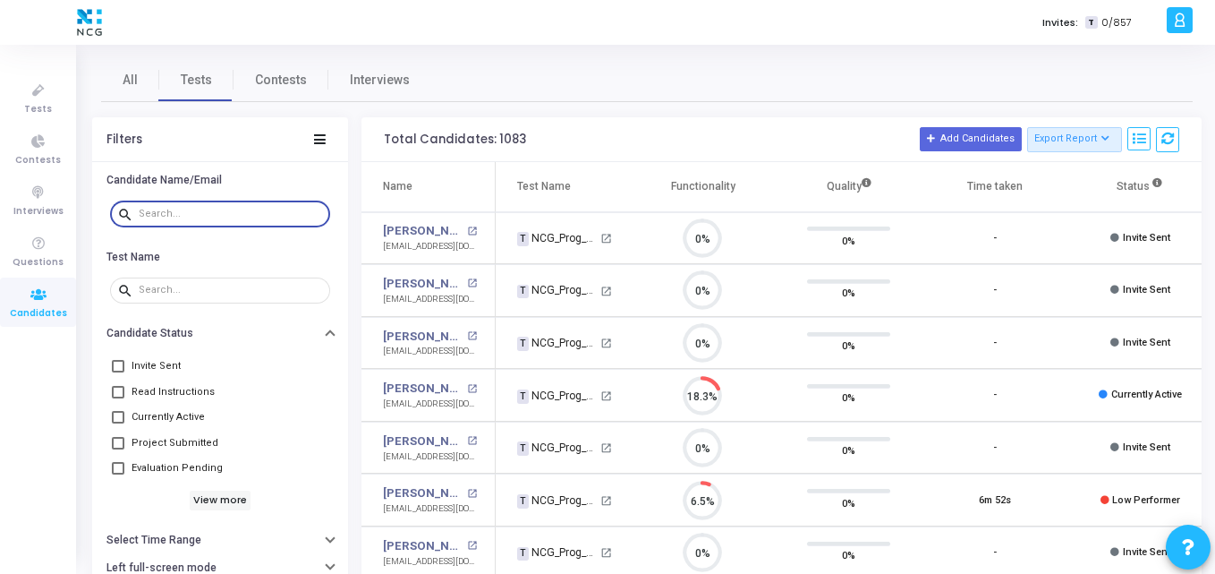
paste input "[EMAIL_ADDRESS][DOMAIN_NAME]"
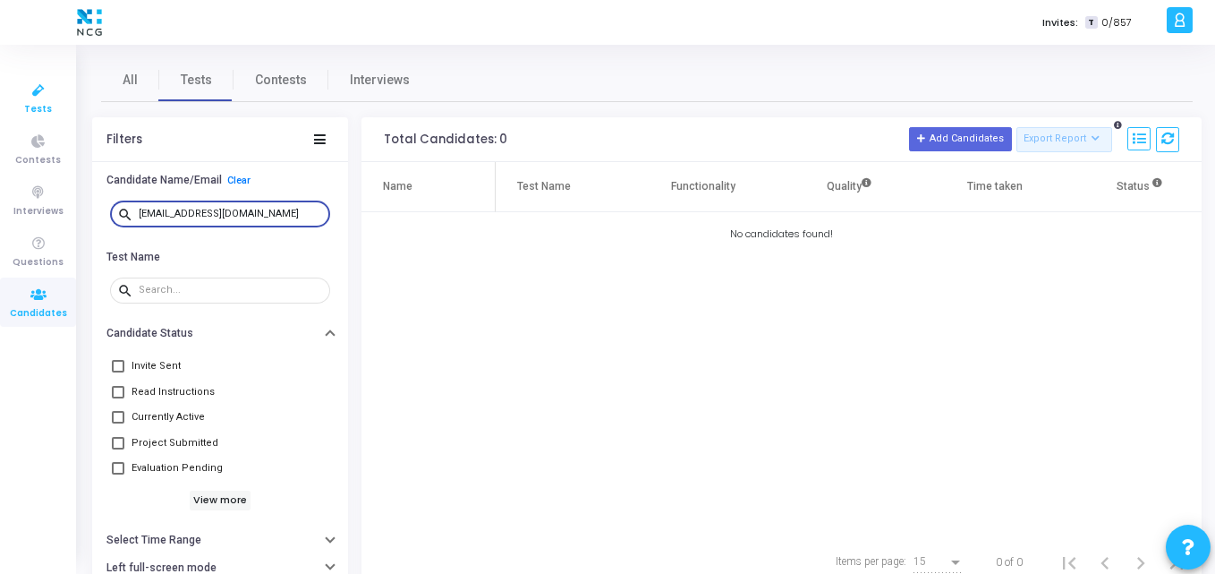
type input "[EMAIL_ADDRESS][DOMAIN_NAME]"
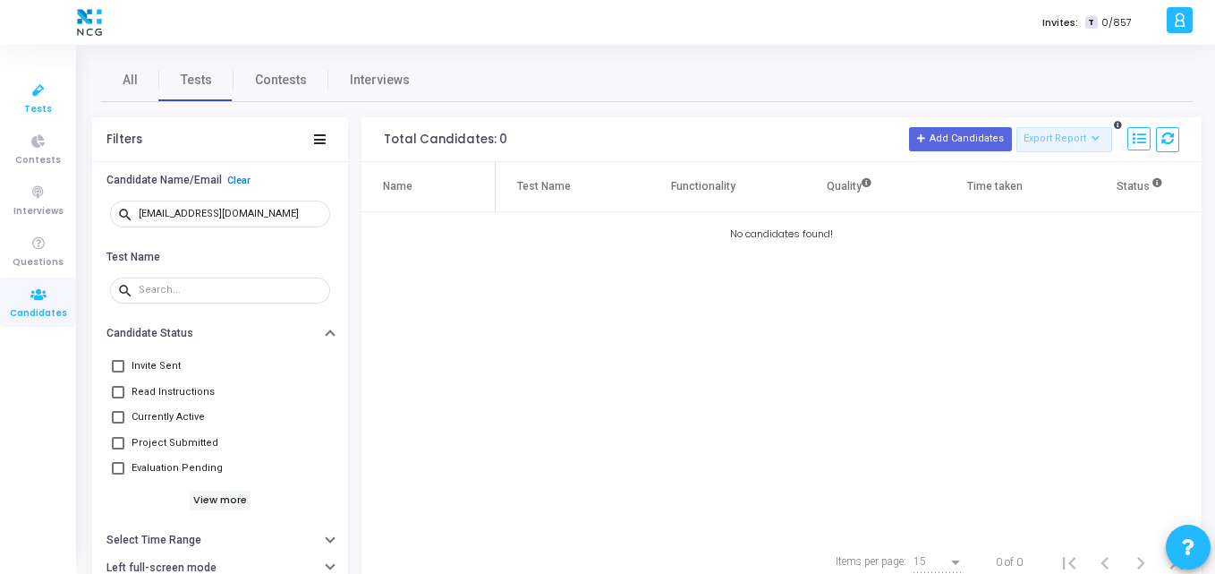
click at [36, 83] on icon at bounding box center [39, 91] width 38 height 22
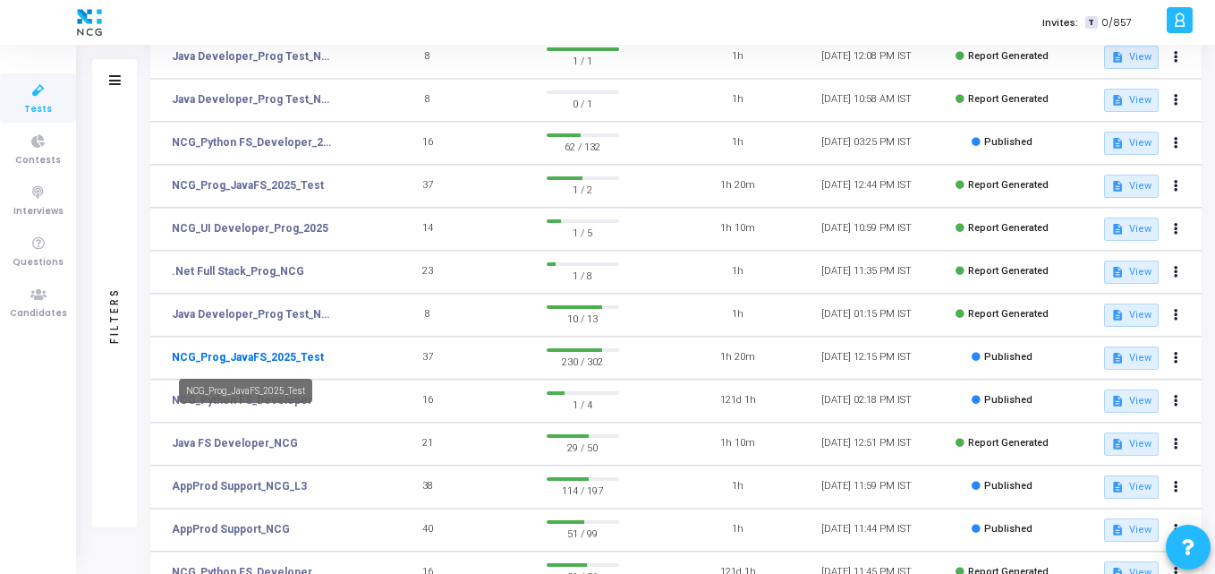
click at [236, 351] on link "NCG_Prog_JavaFS_2025_Test" at bounding box center [248, 357] width 152 height 16
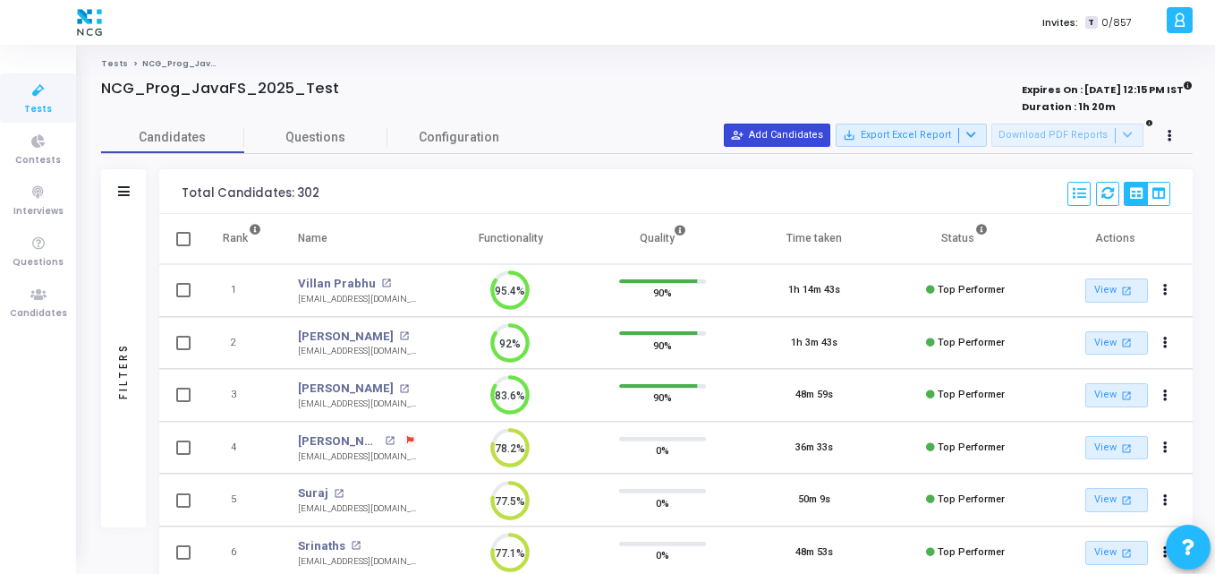
click at [787, 132] on button "person_add_alt Add Candidates" at bounding box center [777, 134] width 106 height 23
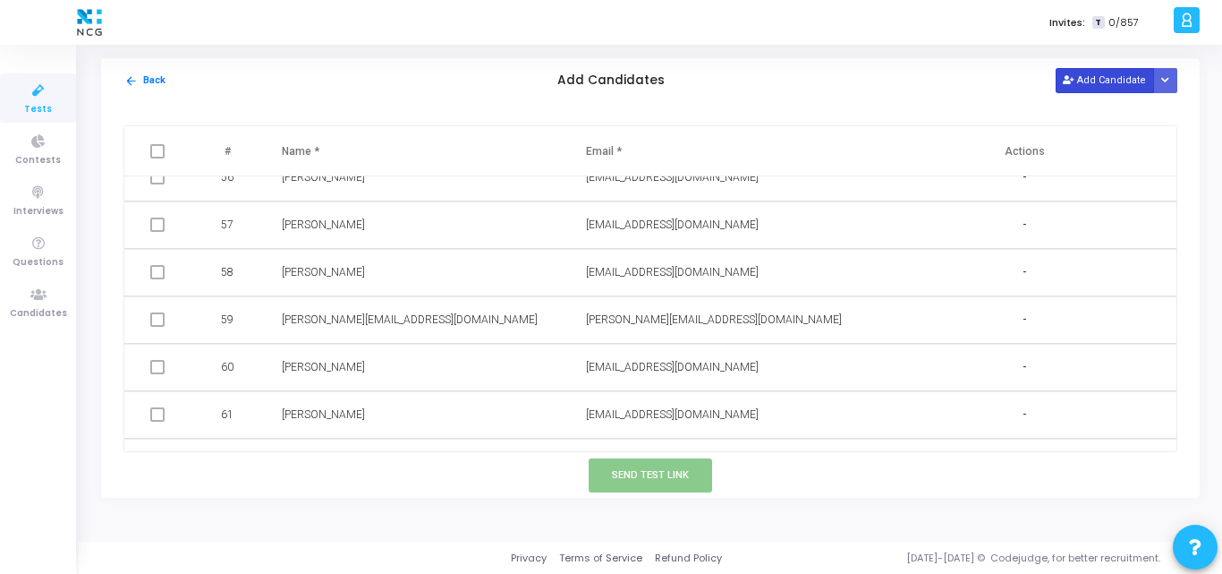
drag, startPoint x: 1075, startPoint y: 93, endPoint x: 1092, endPoint y: 85, distance: 18.8
click at [1092, 85] on div "arrow_back Back Add Candidates Add Candidate Upload Candidate List" at bounding box center [650, 80] width 1099 height 45
click at [1092, 85] on button "Add Candidate" at bounding box center [1105, 80] width 98 height 24
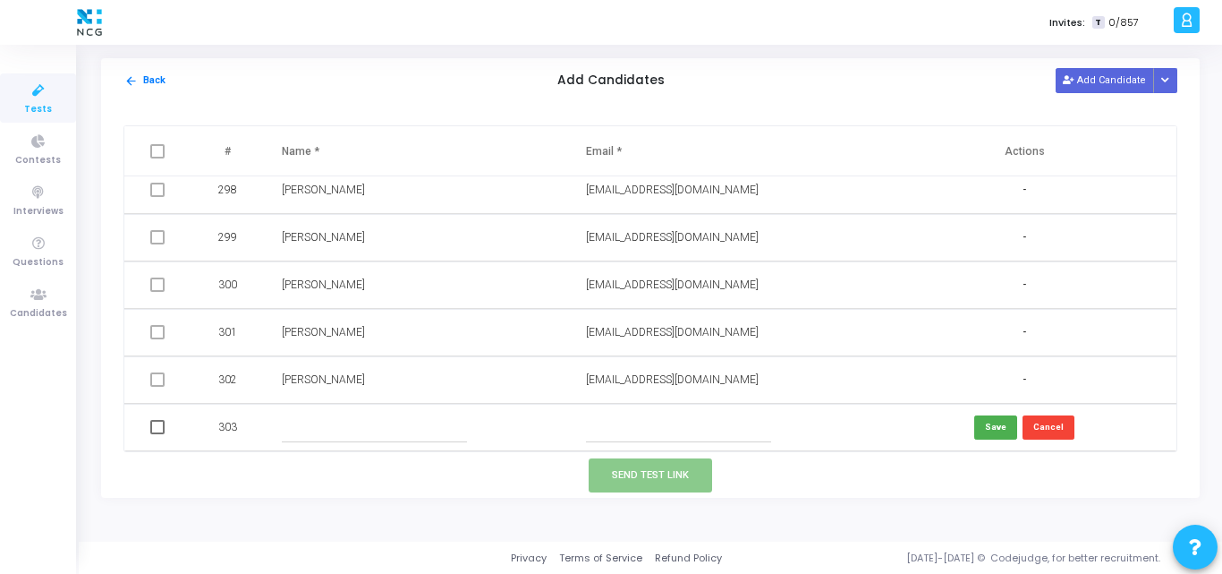
click at [615, 431] on input "text" at bounding box center [678, 428] width 185 height 30
paste input "[EMAIL_ADDRESS][DOMAIN_NAME]"
type input "[EMAIL_ADDRESS][DOMAIN_NAME]"
click at [328, 414] on input "text" at bounding box center [374, 428] width 185 height 30
paste input "[PERSON_NAME]"
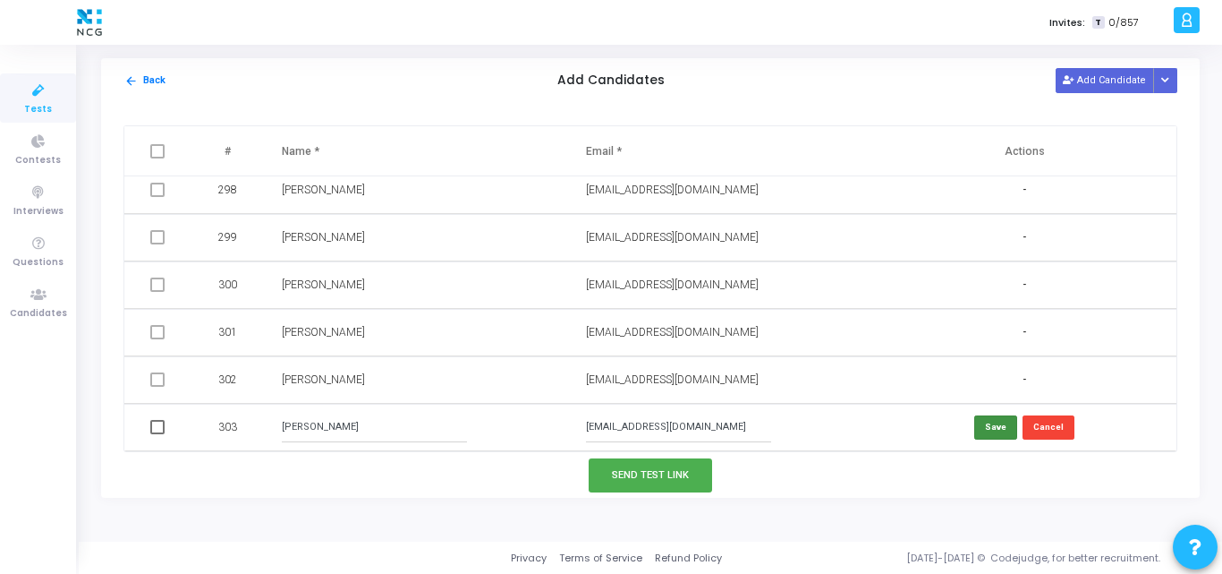
type input "[PERSON_NAME]"
click at [992, 419] on button "Save" at bounding box center [995, 427] width 43 height 24
click at [156, 426] on span at bounding box center [157, 427] width 14 height 14
click at [157, 434] on input "checkbox" at bounding box center [157, 434] width 1 height 1
checkbox input "true"
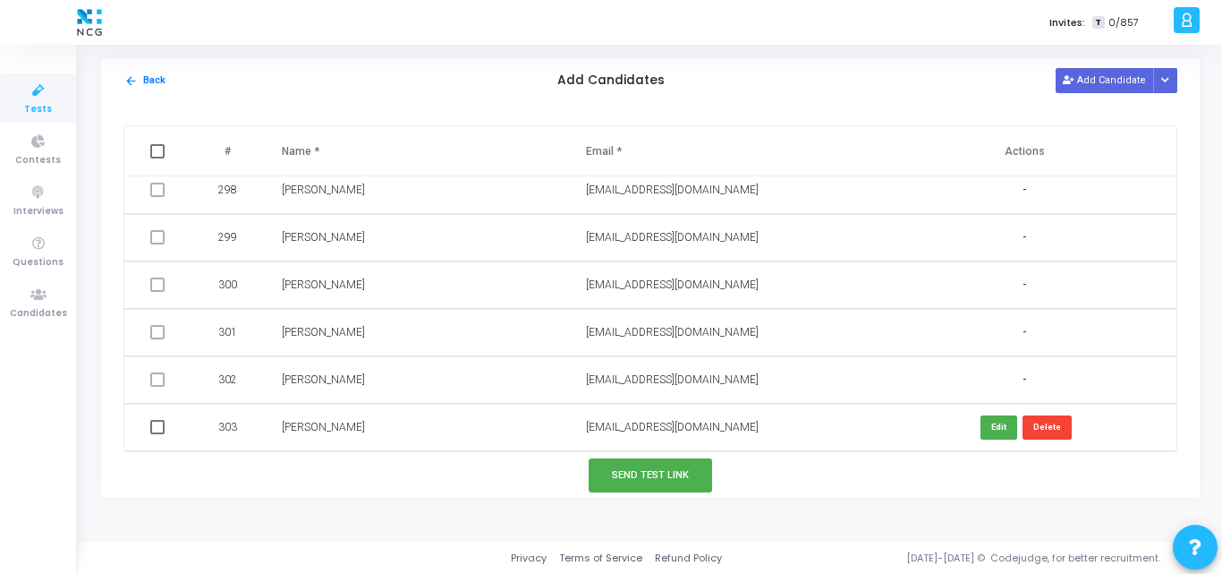
checkbox input "true"
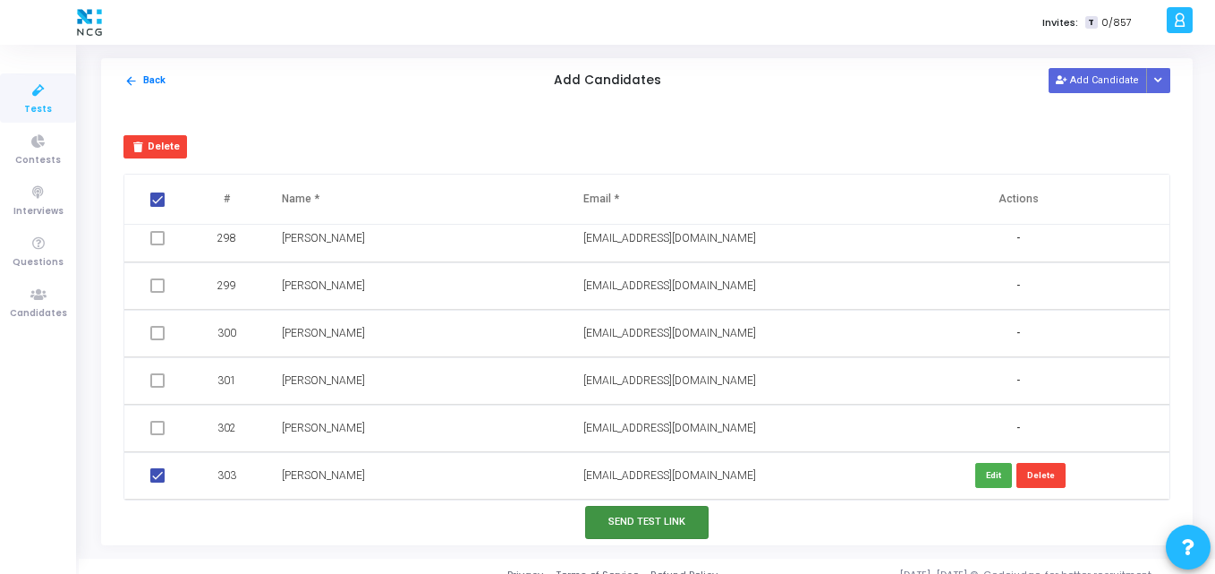
click at [641, 514] on button "Send Test Link" at bounding box center [646, 522] width 123 height 33
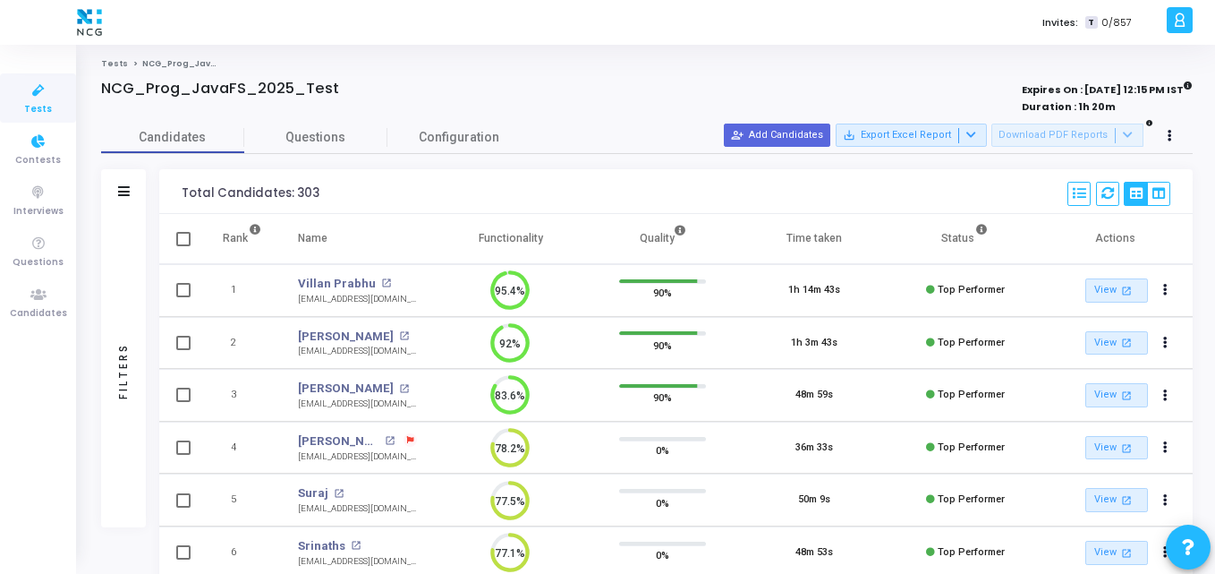
click at [47, 94] on icon at bounding box center [39, 91] width 38 height 22
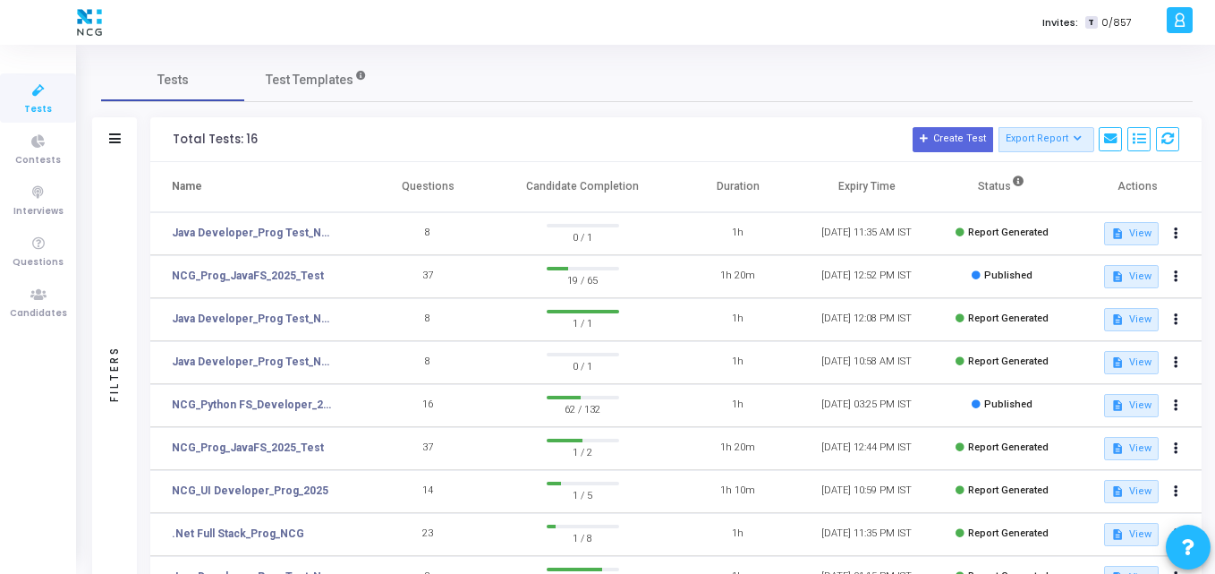
click at [571, 156] on div "Total Tests: 16 Create Test Export Report Id Name Job Role Questions Candidate …" at bounding box center [675, 139] width 1051 height 45
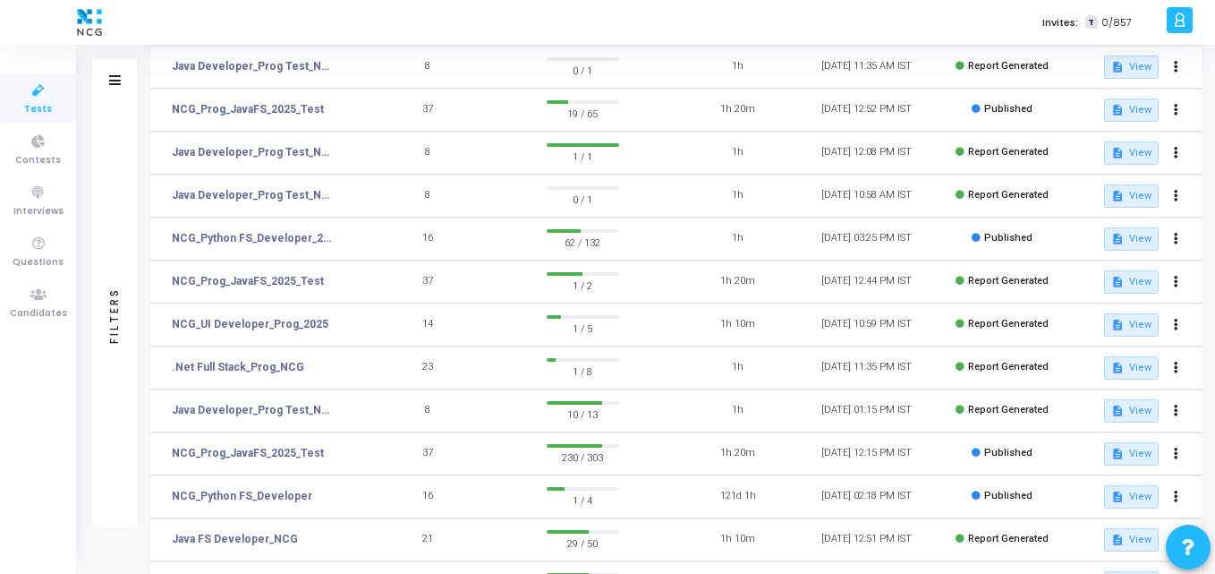
scroll to position [168, 0]
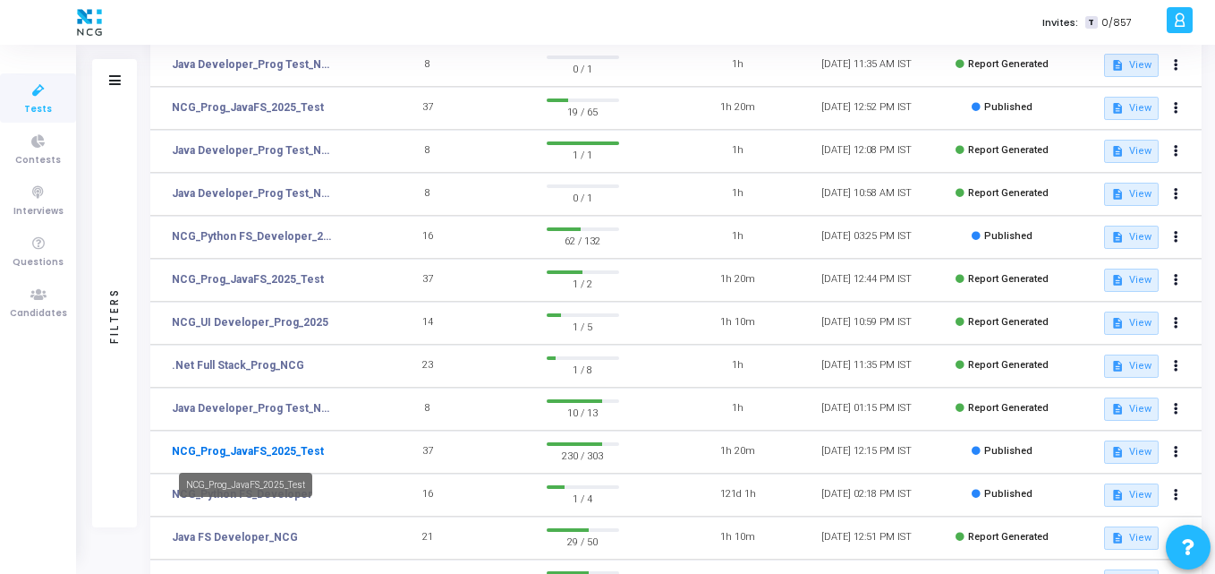
click at [268, 448] on link "NCG_Prog_JavaFS_2025_Test" at bounding box center [248, 451] width 152 height 16
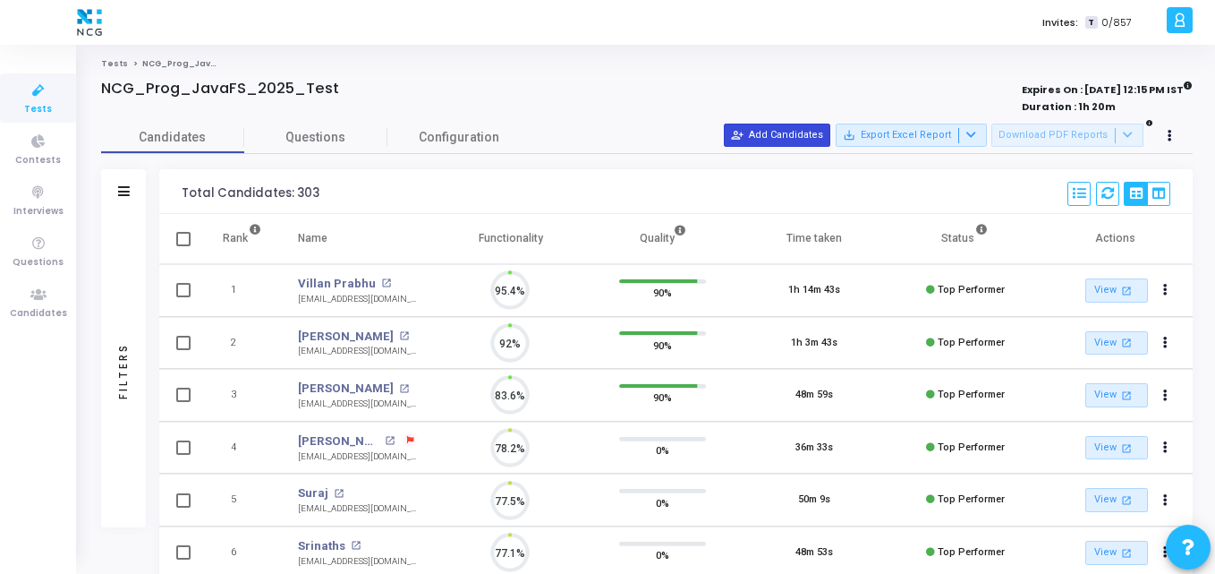
scroll to position [38, 46]
click at [818, 131] on button "person_add_alt Add Candidates" at bounding box center [777, 134] width 106 height 23
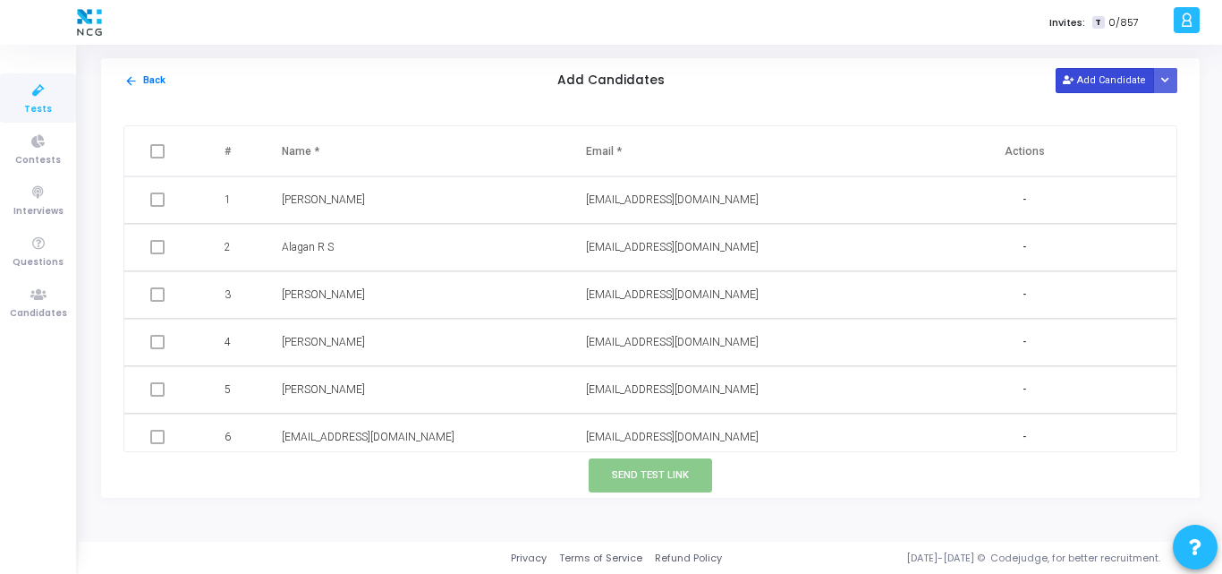
click at [1118, 73] on button "Add Candidate" at bounding box center [1105, 80] width 98 height 24
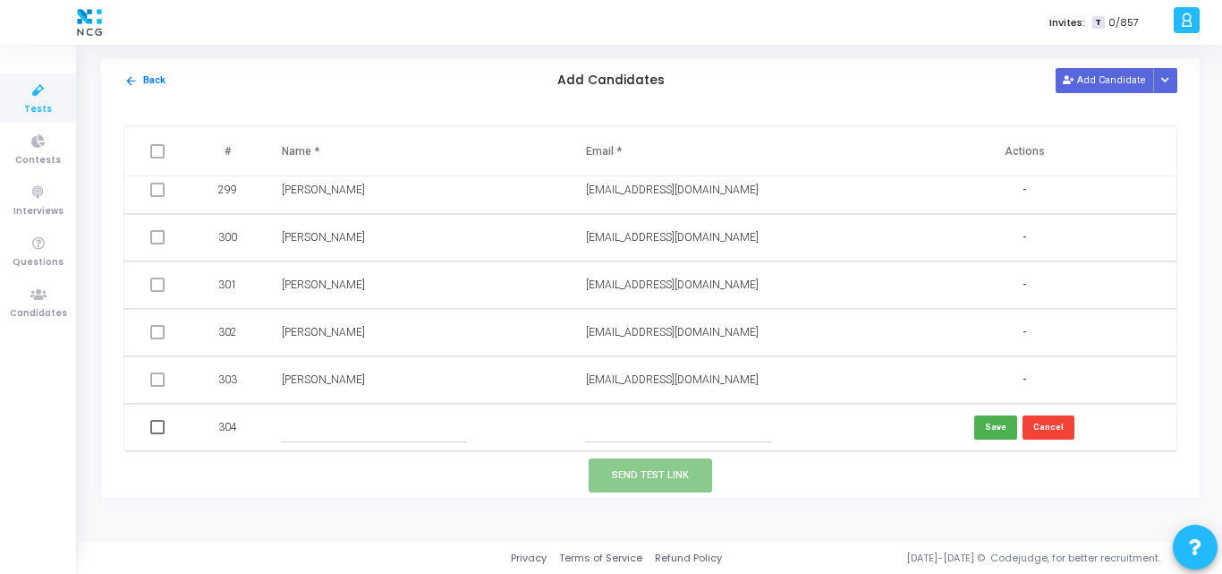
click at [657, 412] on td at bounding box center [720, 427] width 304 height 47
click at [612, 425] on input "text" at bounding box center [678, 428] width 185 height 30
paste input "[EMAIL_ADDRESS][DOMAIN_NAME]"
type input "[EMAIL_ADDRESS][DOMAIN_NAME]"
click at [276, 435] on td at bounding box center [416, 427] width 304 height 47
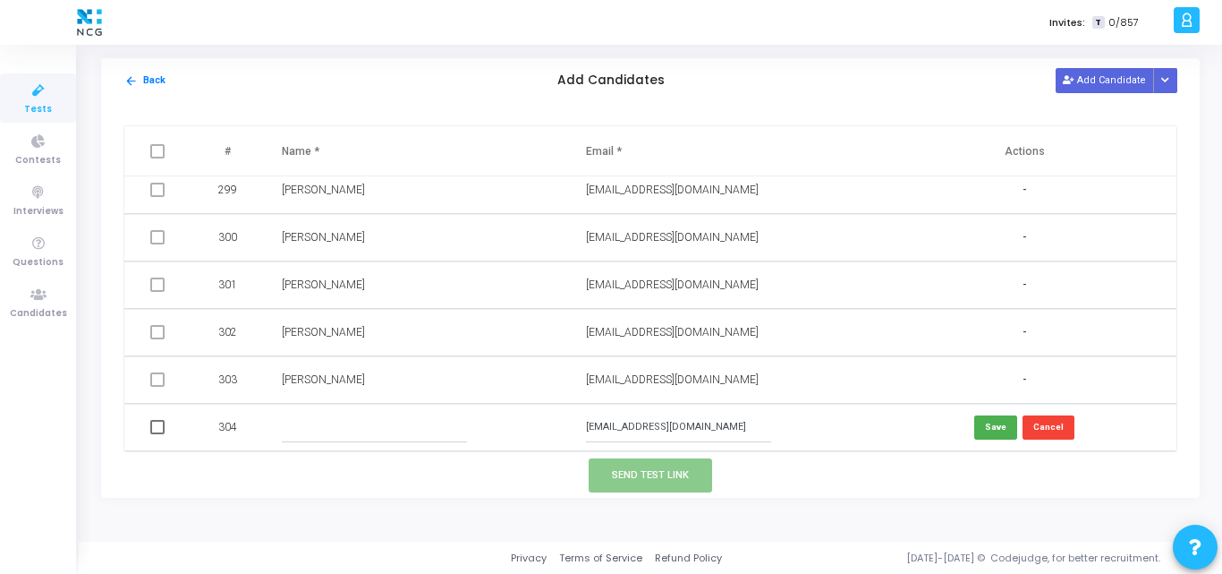
click at [305, 423] on input "text" at bounding box center [374, 428] width 185 height 30
type input "Ashok S"
click at [985, 422] on button "Save" at bounding box center [995, 427] width 43 height 24
click at [154, 429] on span at bounding box center [157, 427] width 14 height 14
click at [157, 434] on input "checkbox" at bounding box center [157, 434] width 1 height 1
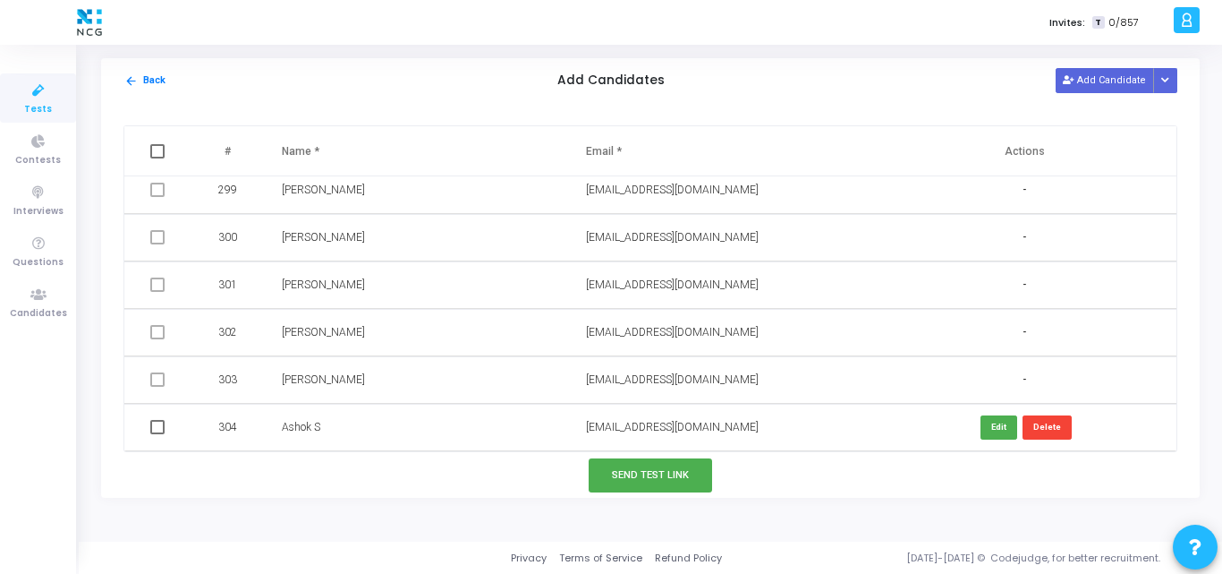
checkbox input "true"
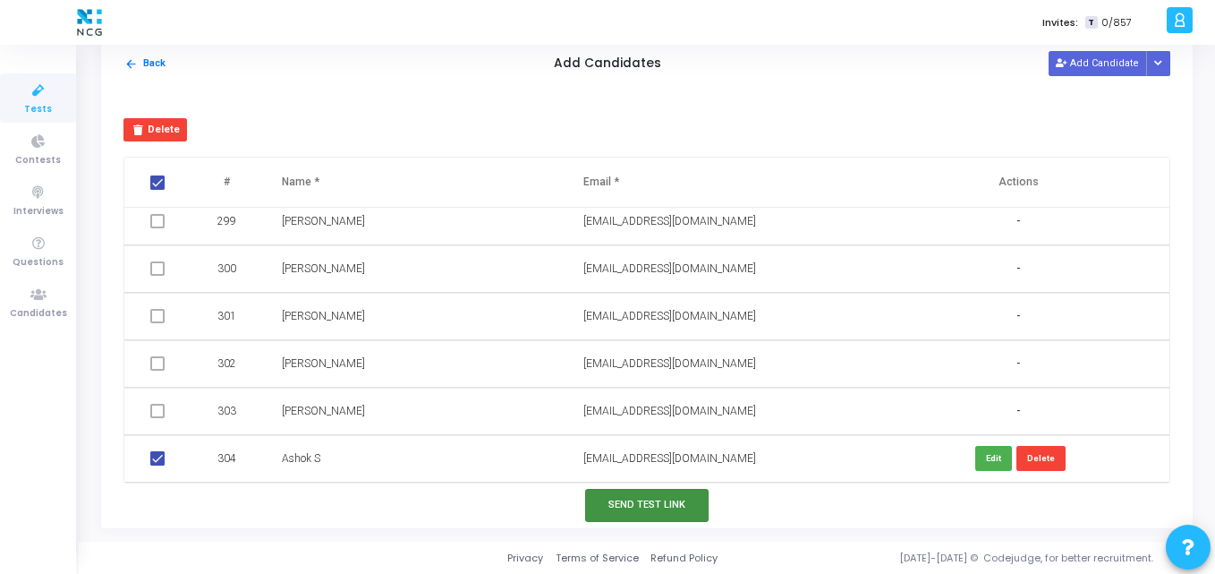
click at [646, 491] on button "Send Test Link" at bounding box center [646, 505] width 123 height 33
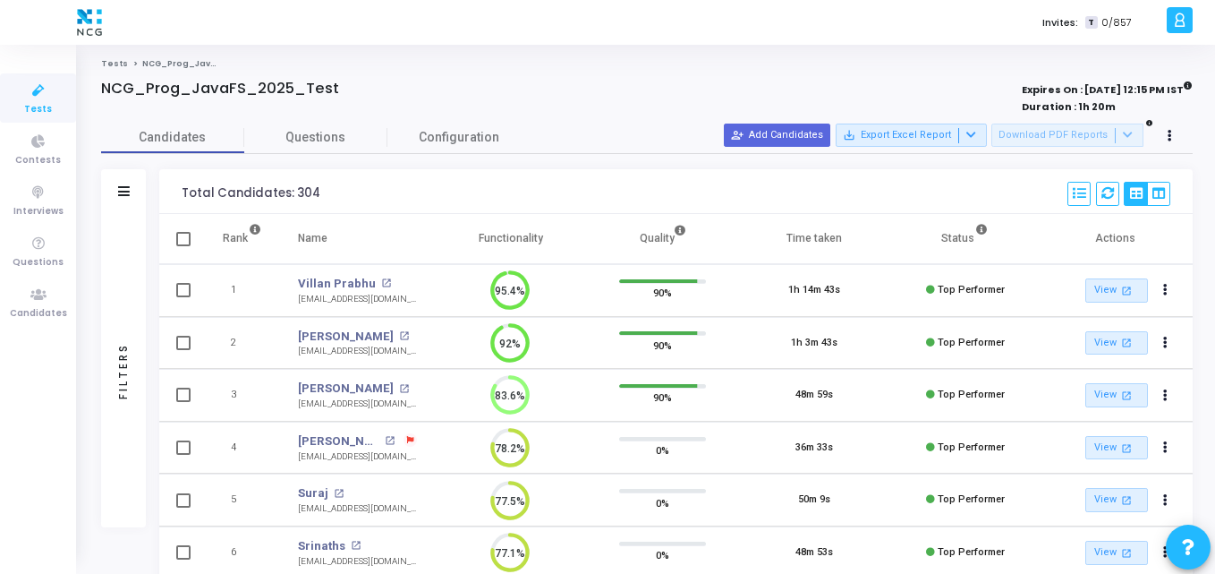
scroll to position [8, 8]
